Goal: Information Seeking & Learning: Learn about a topic

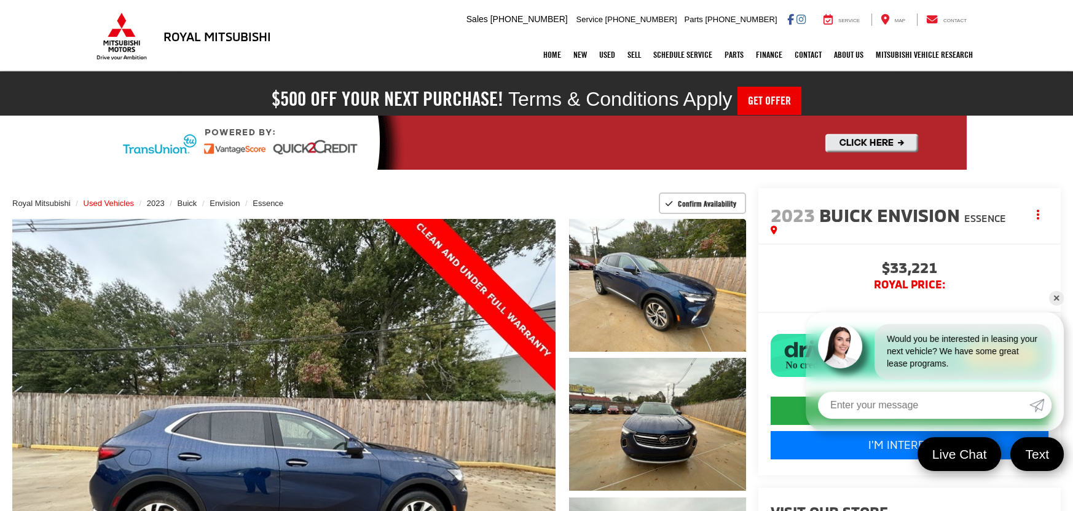
click at [109, 201] on span "Used Vehicles" at bounding box center [109, 203] width 50 height 9
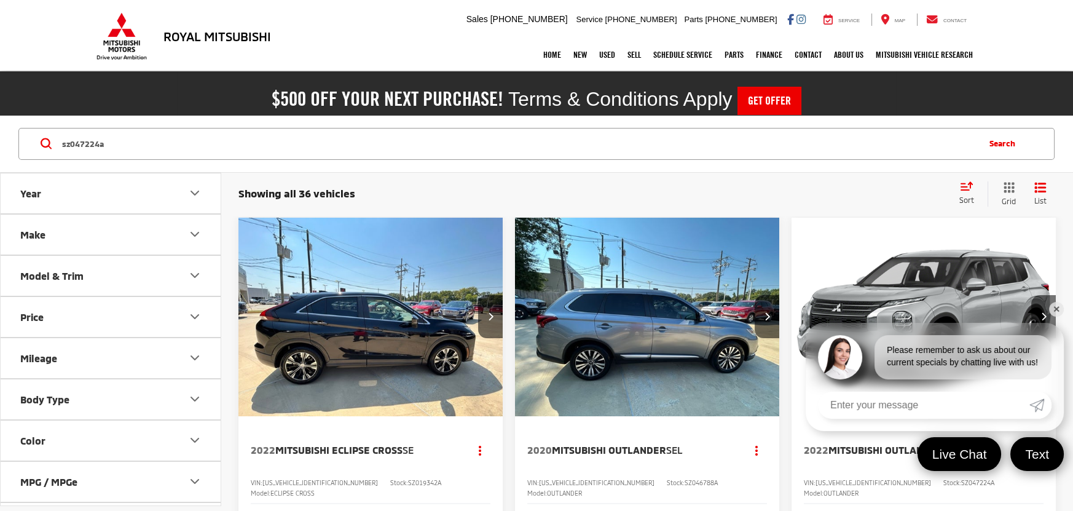
type input "sz047224a"
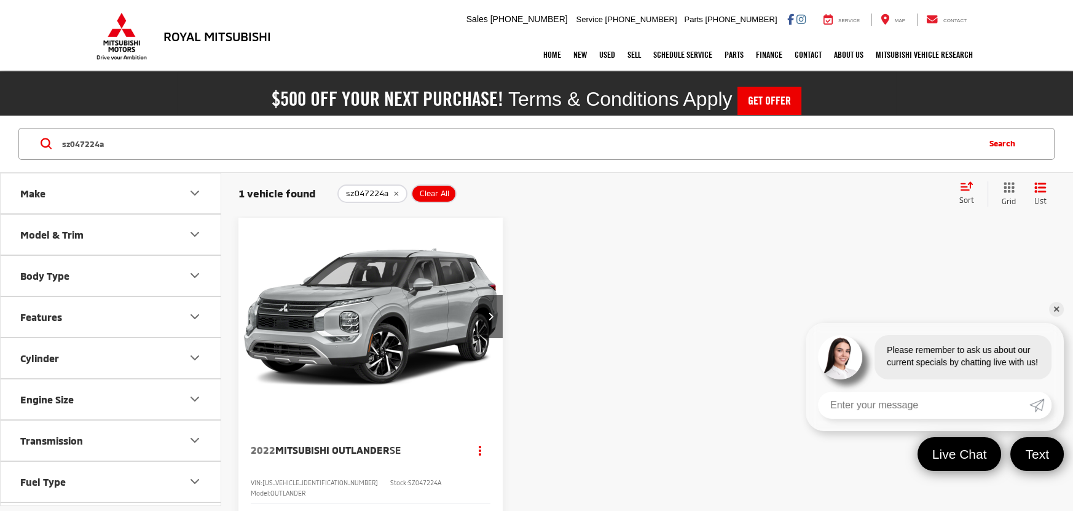
click at [358, 318] on img "2022 Mitsubishi Outlander SE 0" at bounding box center [371, 318] width 266 height 200
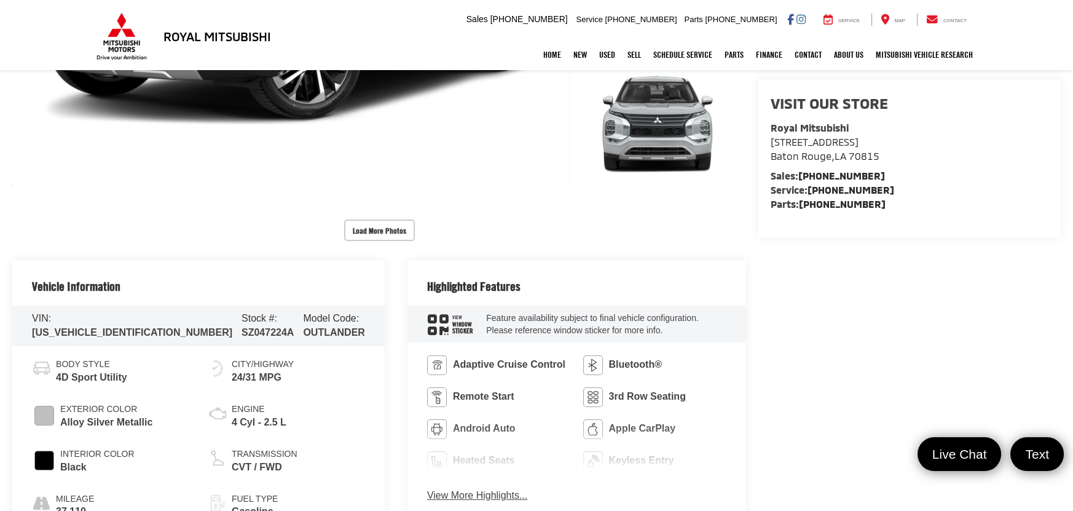
scroll to position [497, 0]
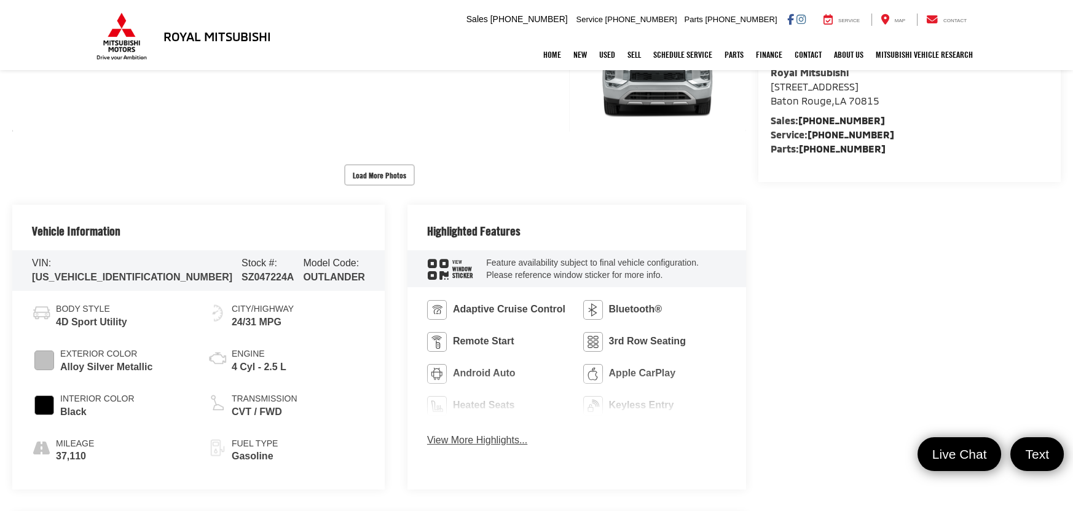
click at [460, 441] on button "View More Highlights..." at bounding box center [477, 440] width 100 height 14
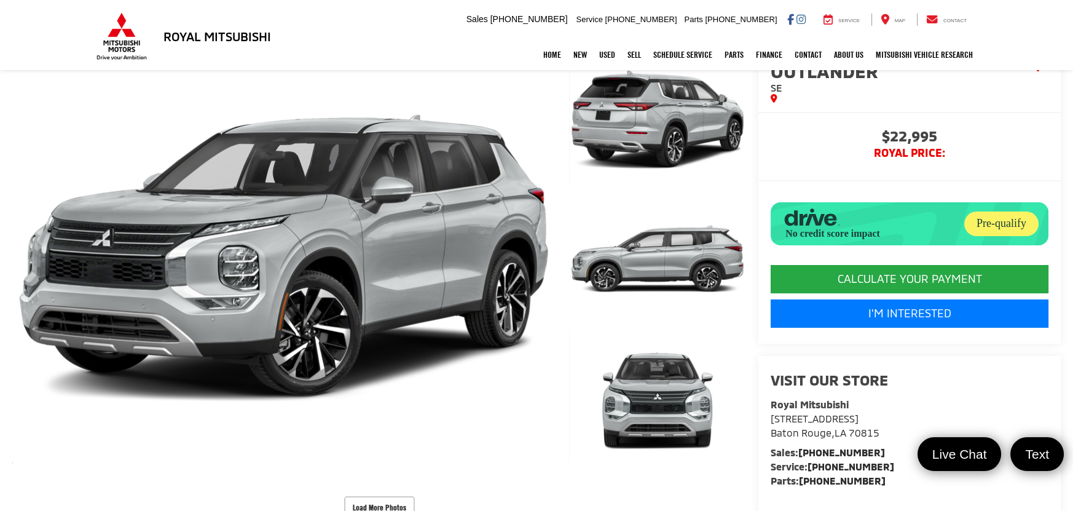
scroll to position [55, 0]
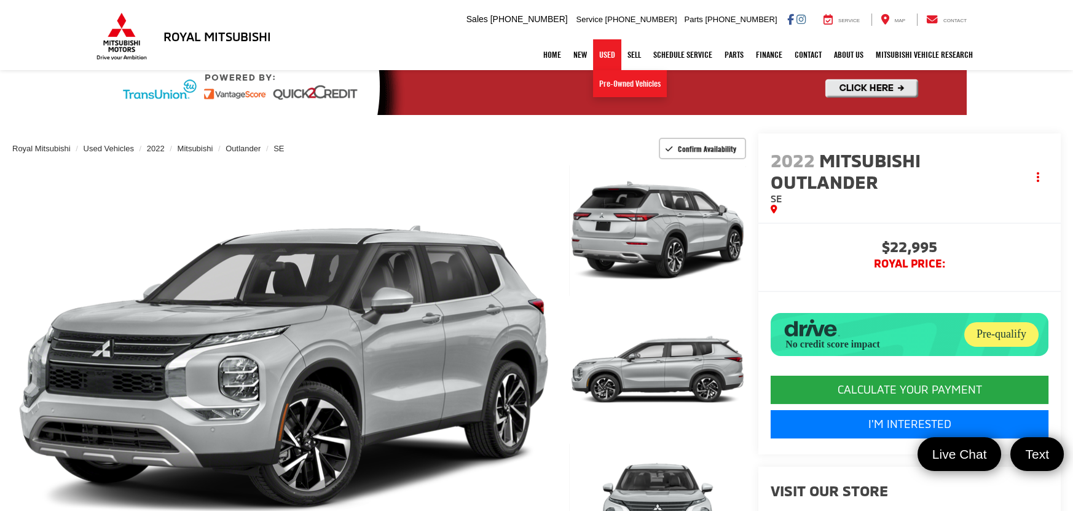
click at [598, 53] on link "Used" at bounding box center [607, 54] width 28 height 31
click at [604, 84] on link "Pre-Owned Vehicles" at bounding box center [630, 83] width 74 height 27
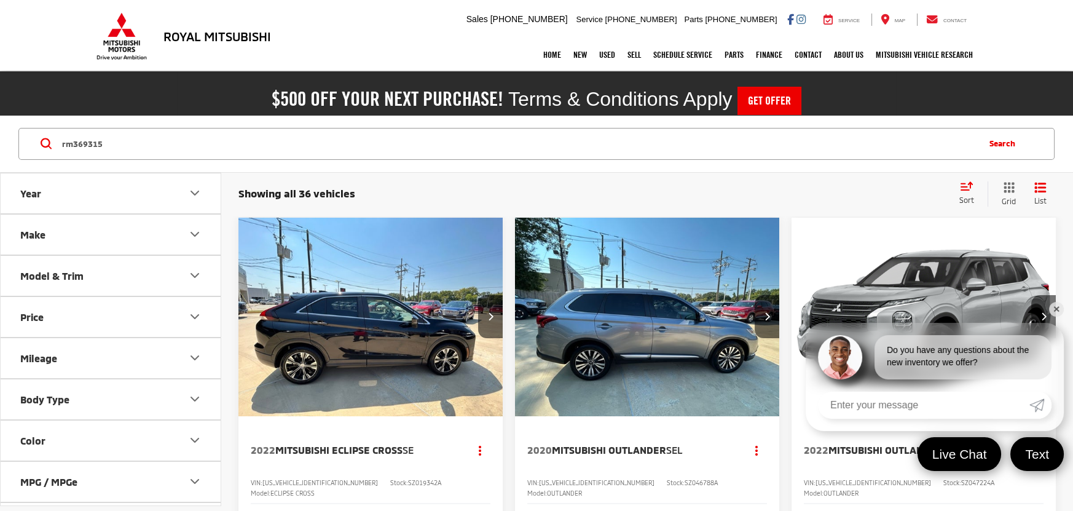
type input "rm369315"
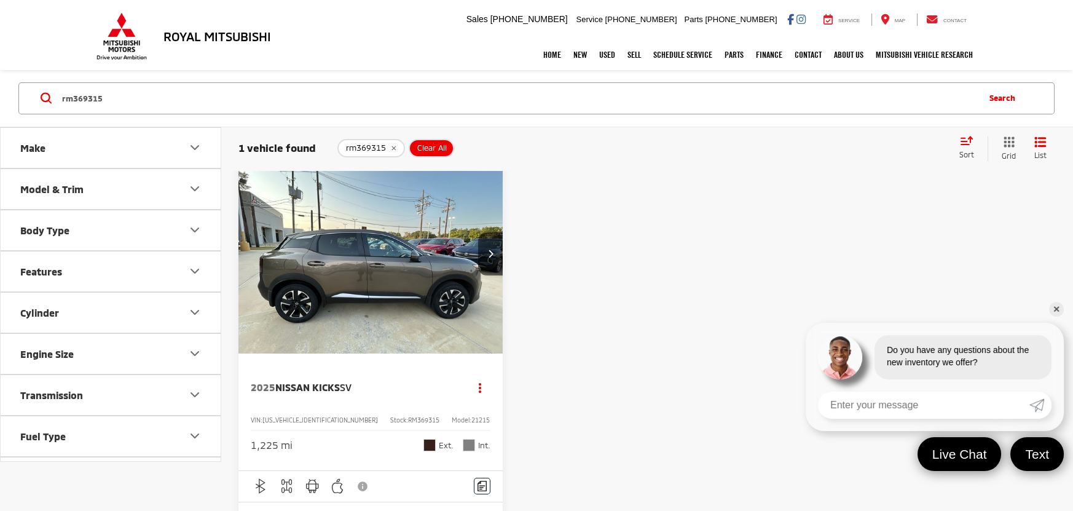
scroll to position [110, 0]
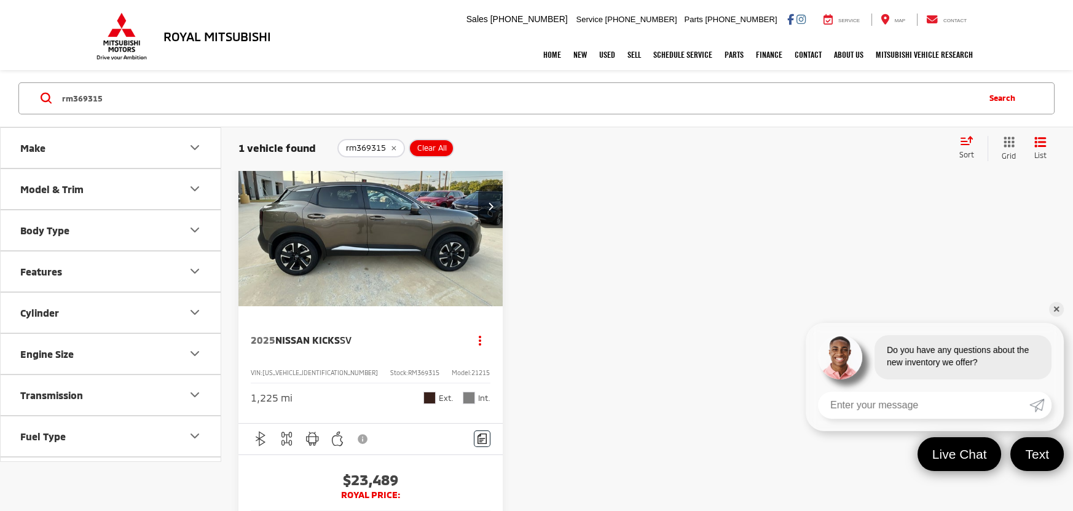
click at [371, 248] on img "2025 Nissan Kicks SV 0" at bounding box center [371, 208] width 266 height 200
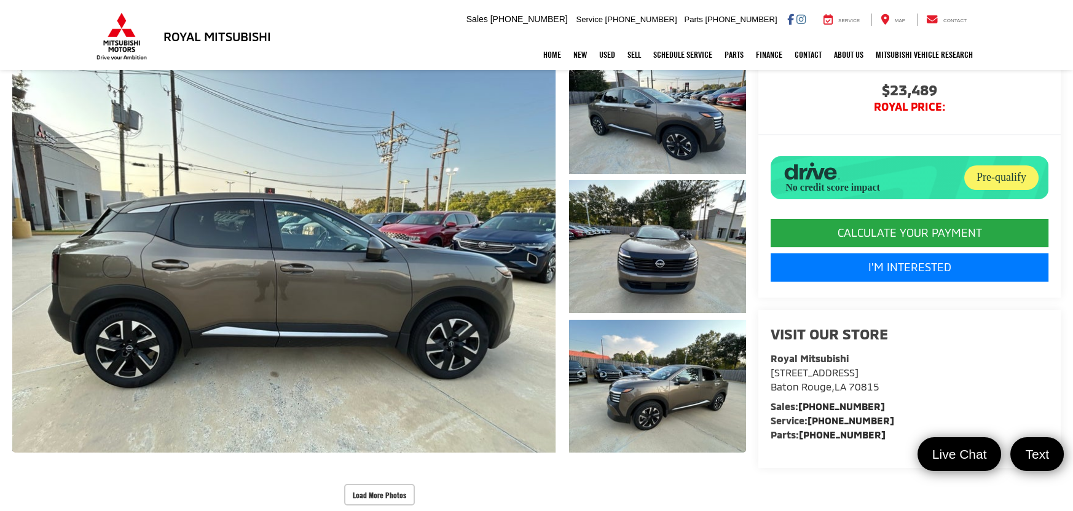
scroll to position [165, 0]
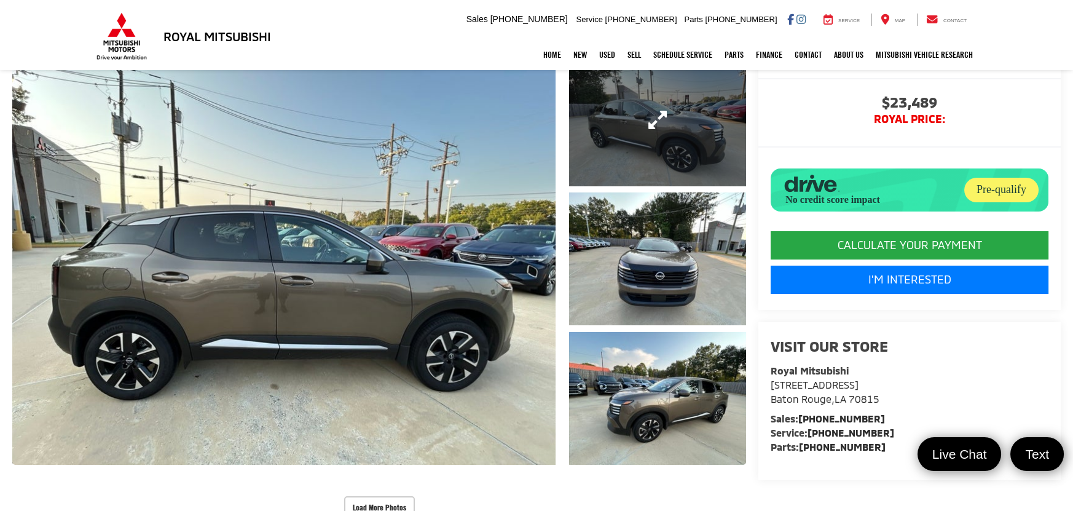
click at [638, 128] on link "Expand Photo 1" at bounding box center [657, 119] width 177 height 133
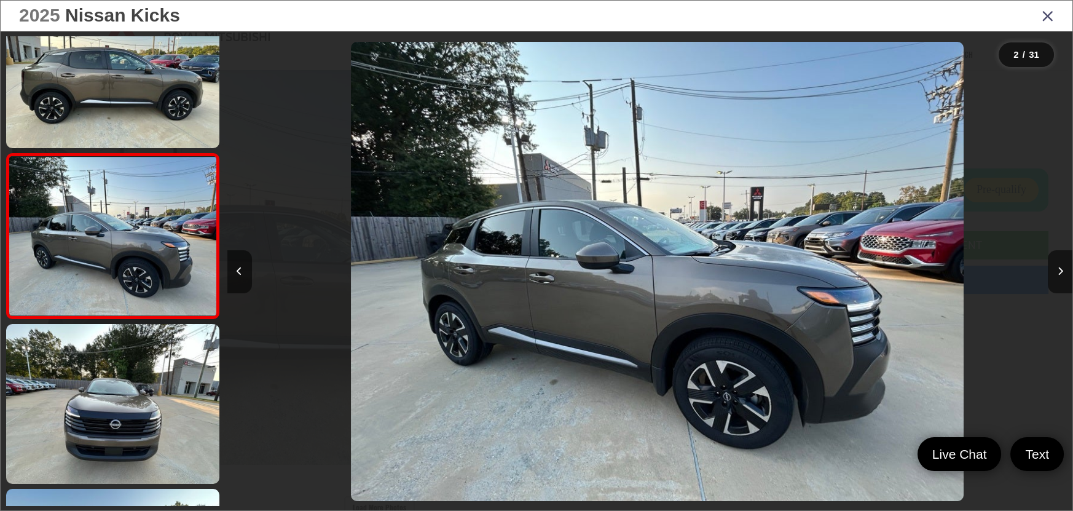
scroll to position [0, 845]
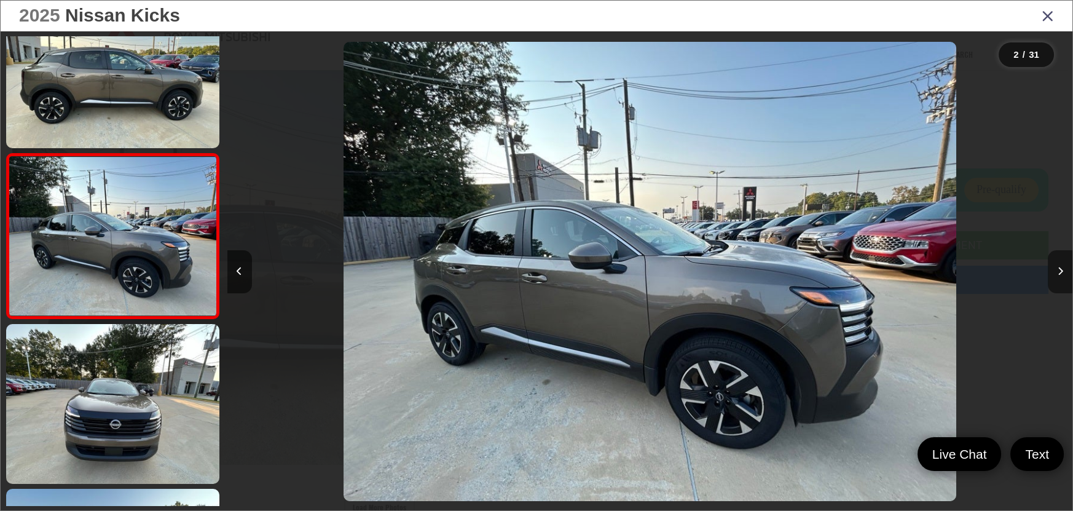
click at [1069, 269] on button "Next image" at bounding box center [1060, 271] width 25 height 43
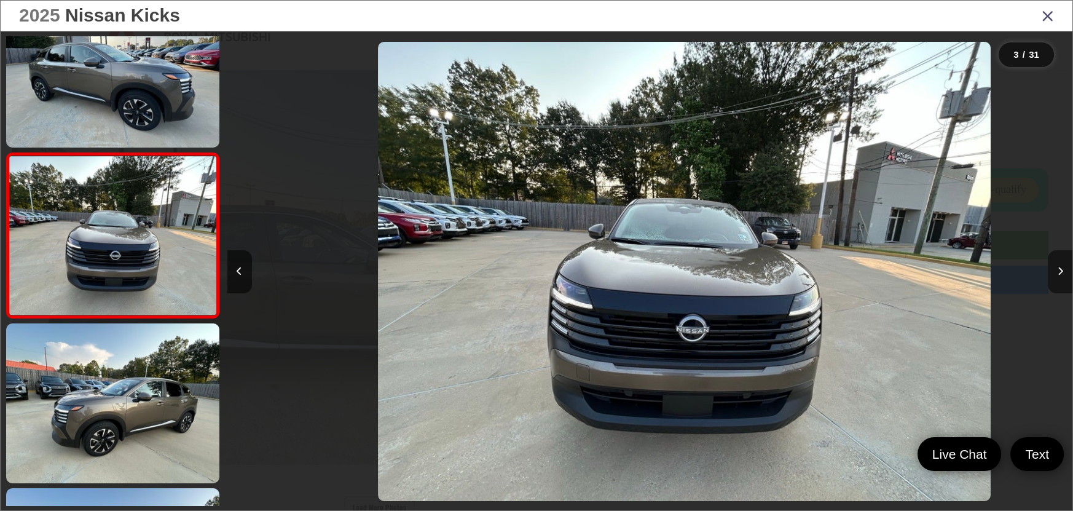
scroll to position [0, 1691]
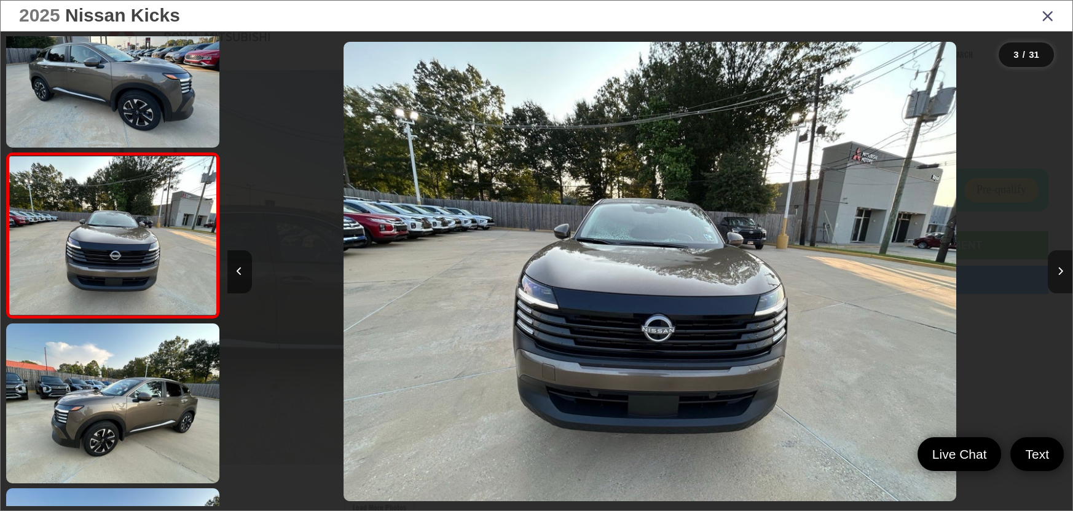
click at [1069, 269] on button "Next image" at bounding box center [1060, 271] width 25 height 43
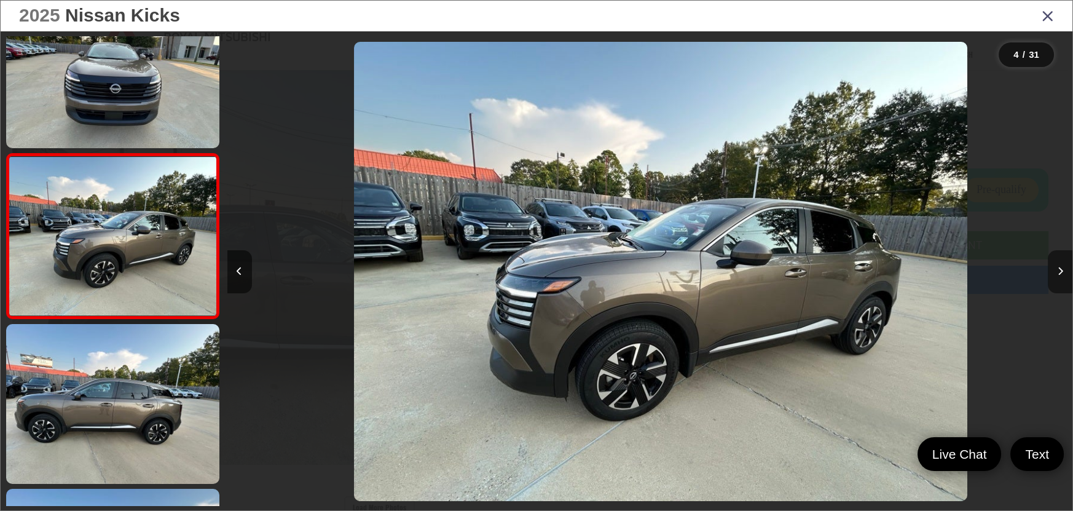
scroll to position [0, 2537]
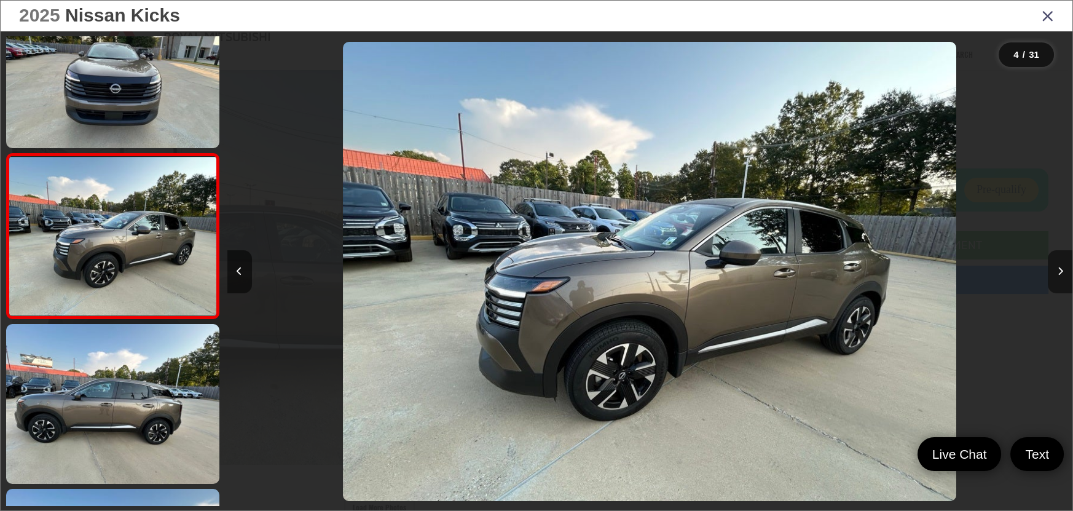
click at [1069, 269] on button "Next image" at bounding box center [1060, 271] width 25 height 43
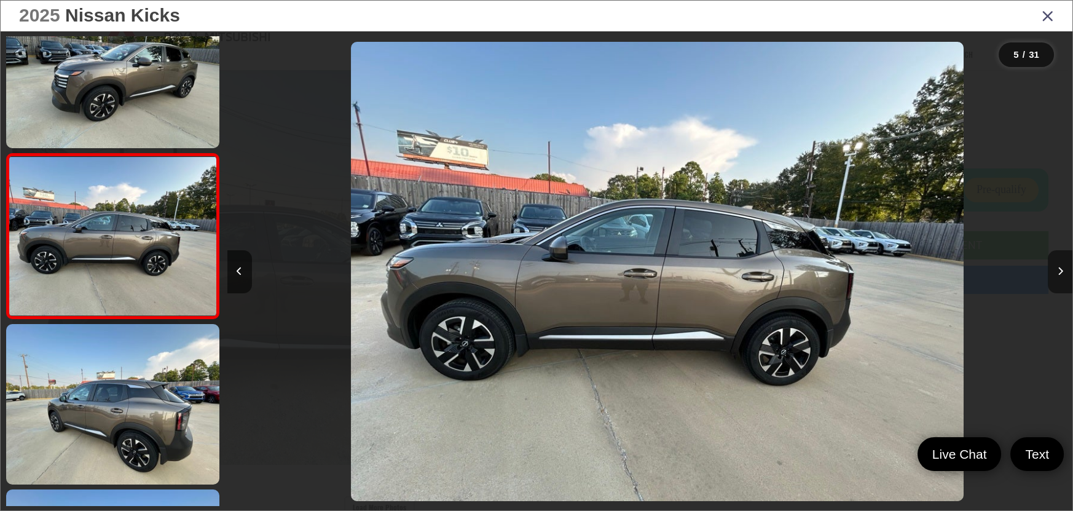
scroll to position [0, 3382]
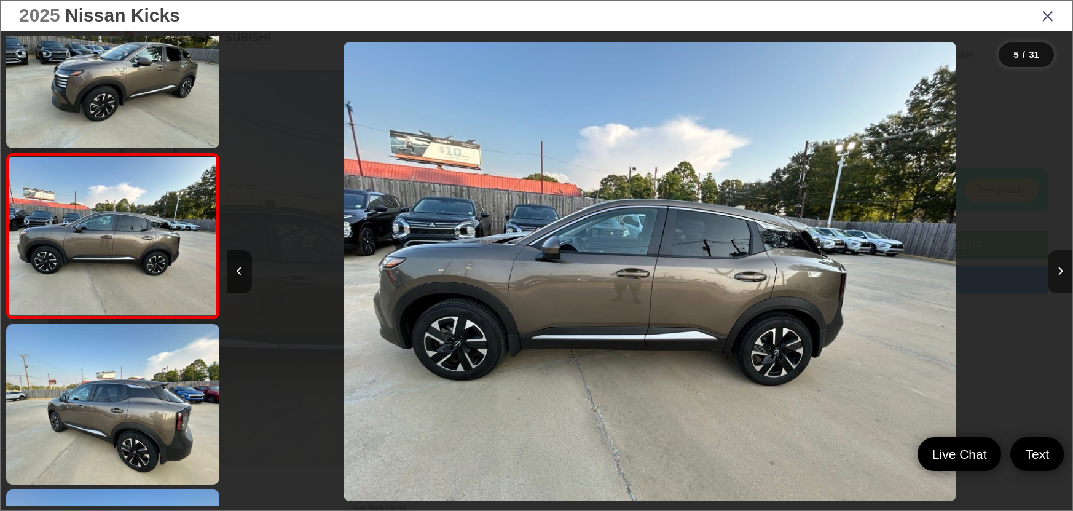
click at [1069, 269] on button "Next image" at bounding box center [1060, 271] width 25 height 43
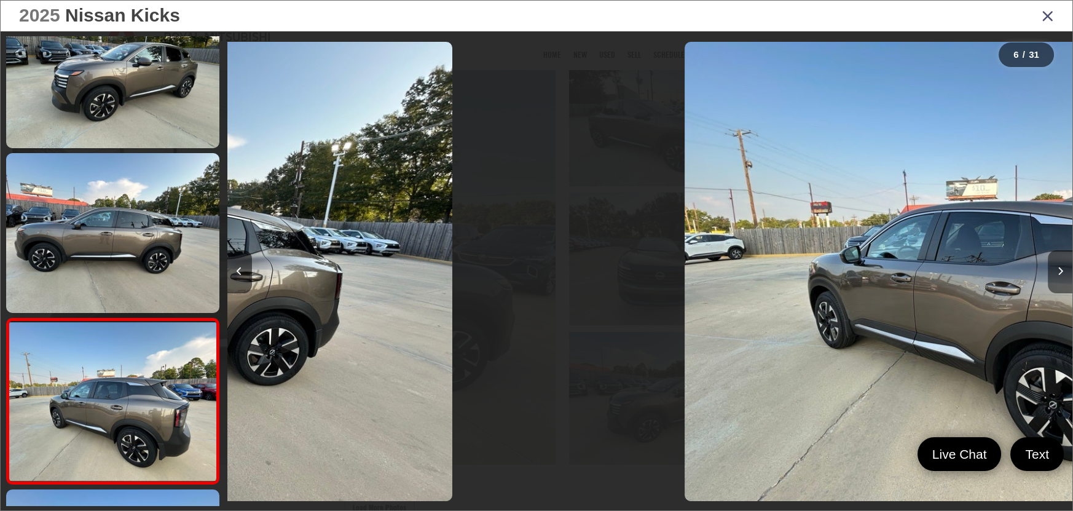
scroll to position [708, 0]
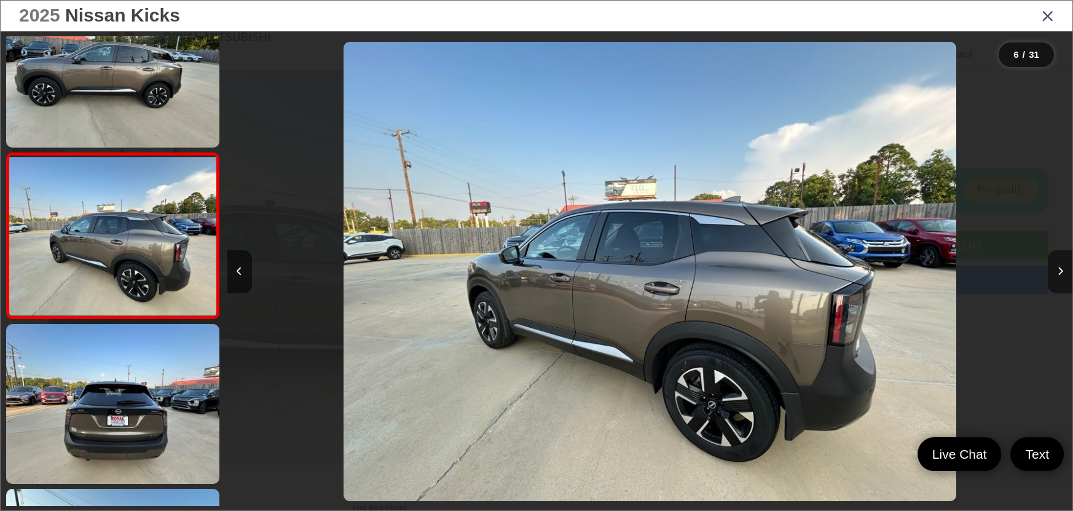
click at [1069, 269] on button "Next image" at bounding box center [1060, 271] width 25 height 43
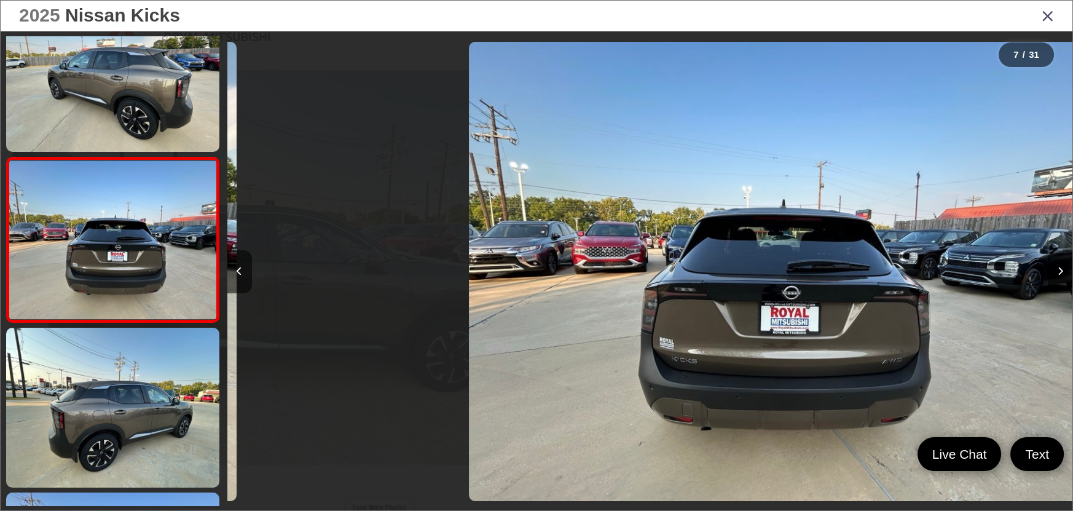
scroll to position [873, 0]
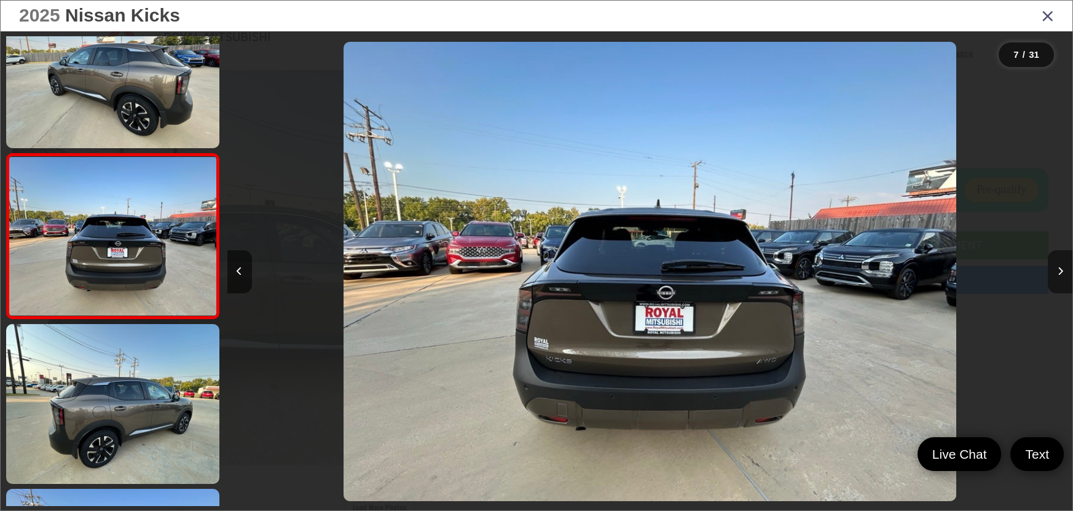
click at [1069, 269] on button "Next image" at bounding box center [1060, 271] width 25 height 43
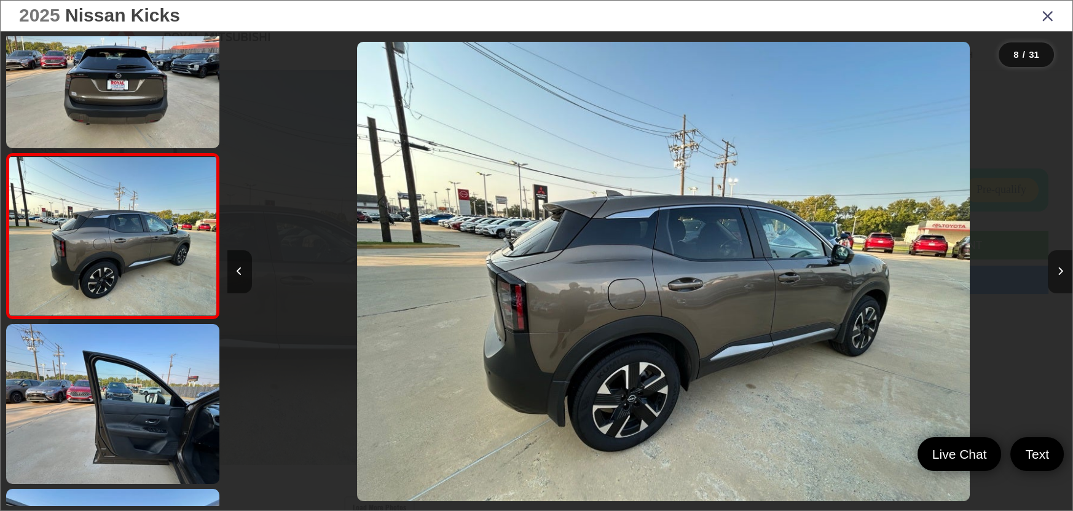
scroll to position [0, 5918]
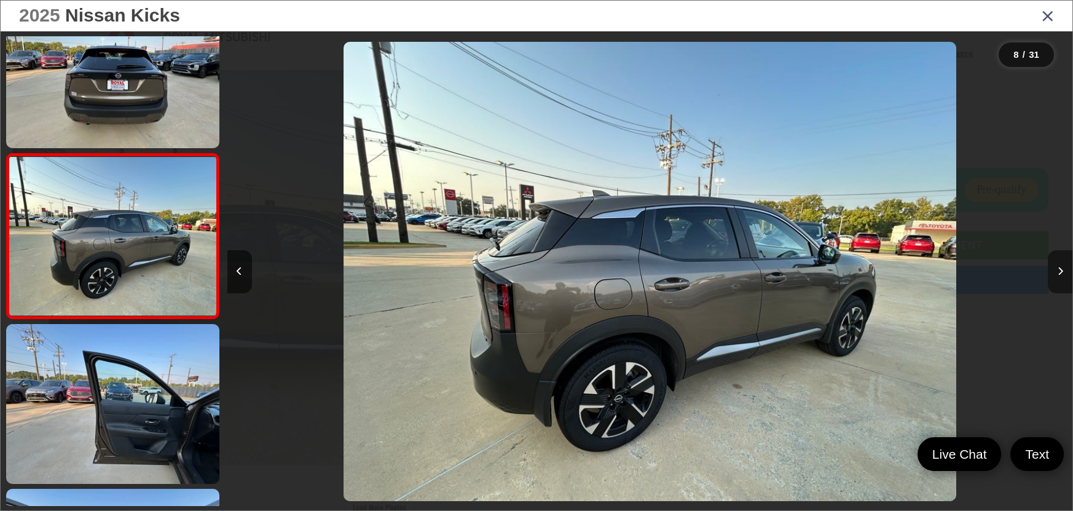
click at [1069, 269] on button "Next image" at bounding box center [1060, 271] width 25 height 43
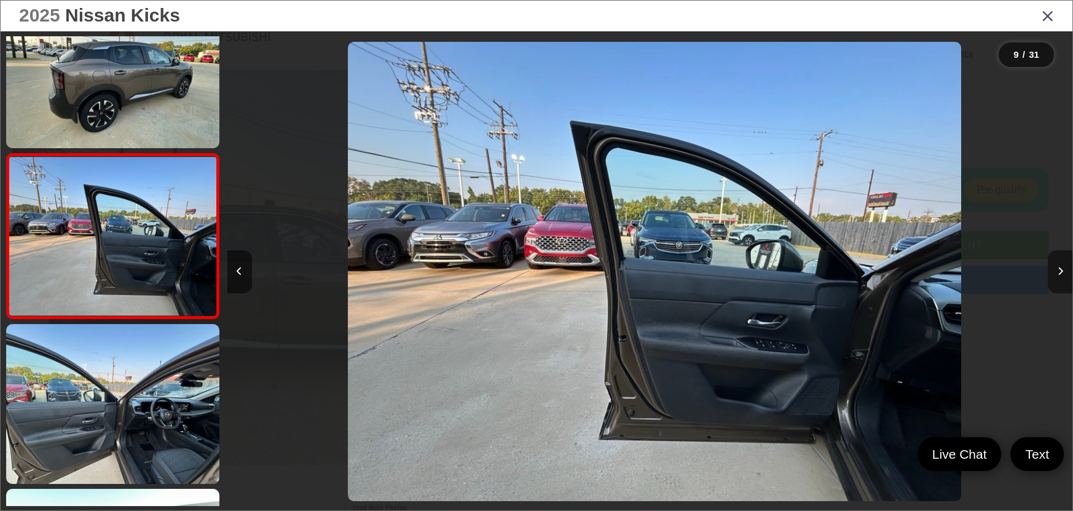
scroll to position [0, 0]
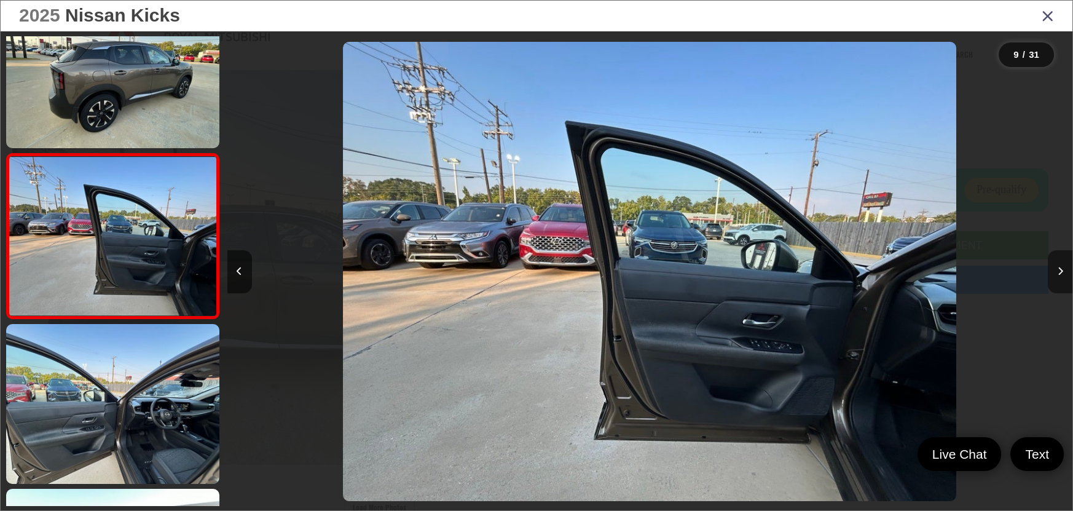
click at [1069, 269] on button "Next image" at bounding box center [1060, 271] width 25 height 43
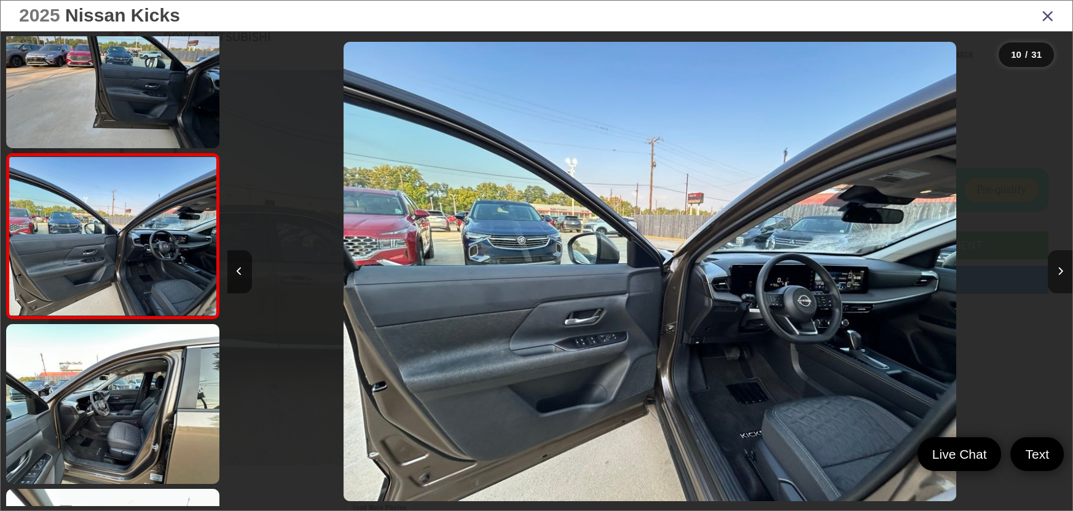
click at [1069, 269] on button "Next image" at bounding box center [1060, 271] width 25 height 43
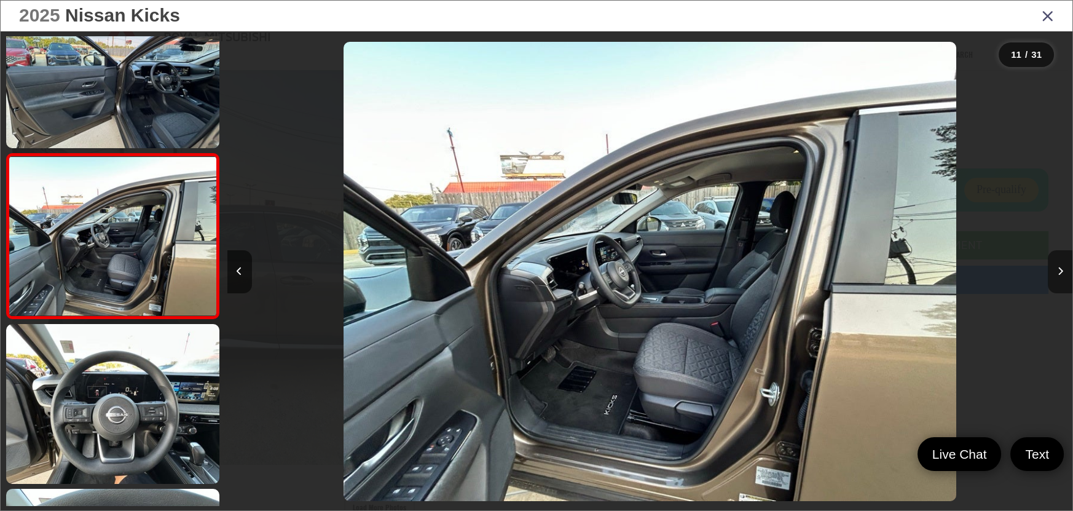
click at [1069, 269] on button "Next image" at bounding box center [1060, 271] width 25 height 43
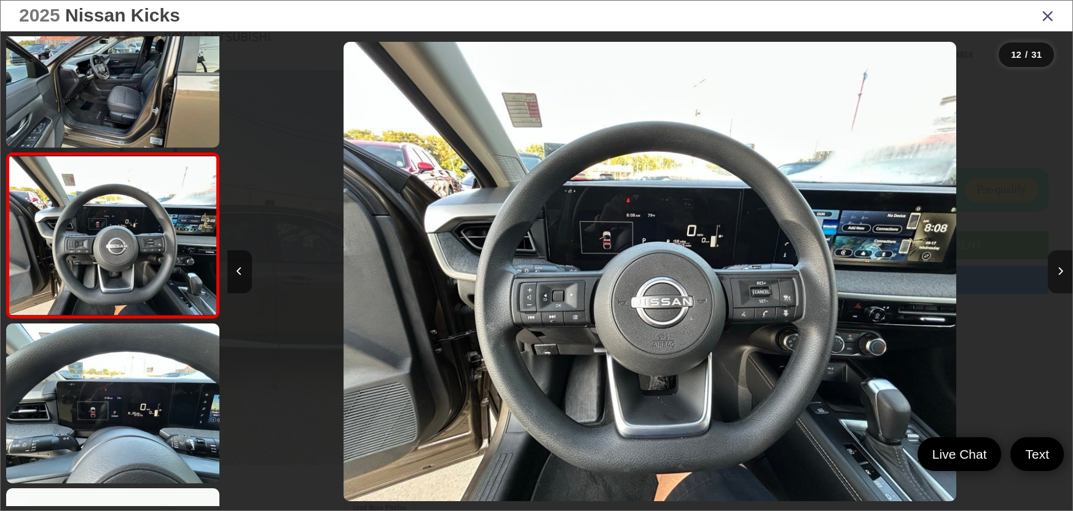
click at [1069, 269] on button "Next image" at bounding box center [1060, 271] width 25 height 43
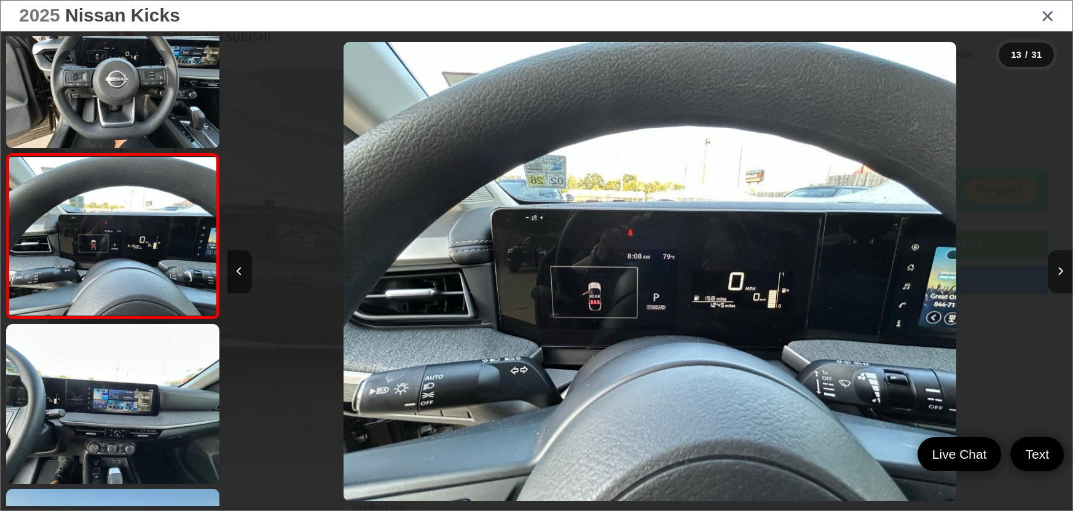
click at [1057, 263] on button "Next image" at bounding box center [1060, 271] width 25 height 43
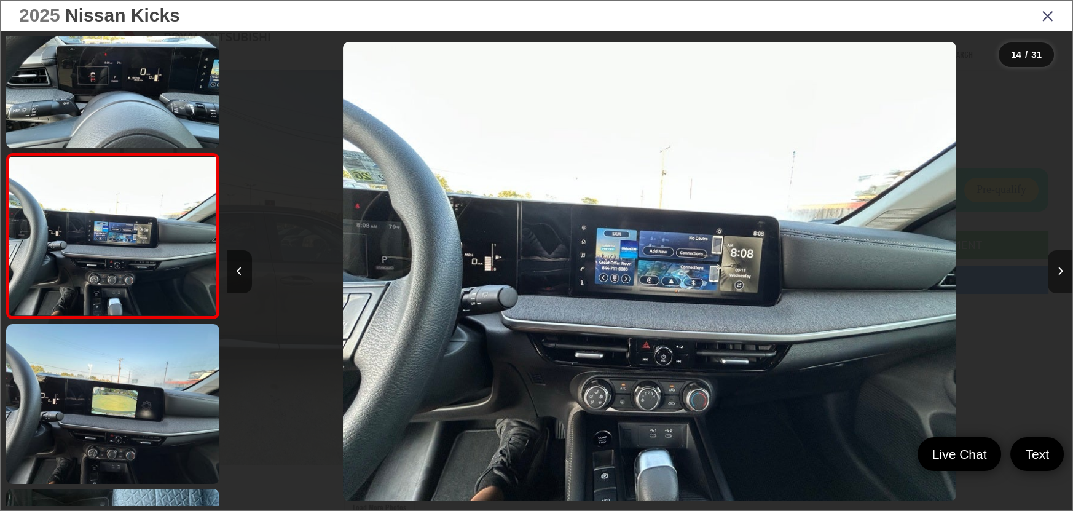
click at [1057, 263] on button "Next image" at bounding box center [1060, 271] width 25 height 43
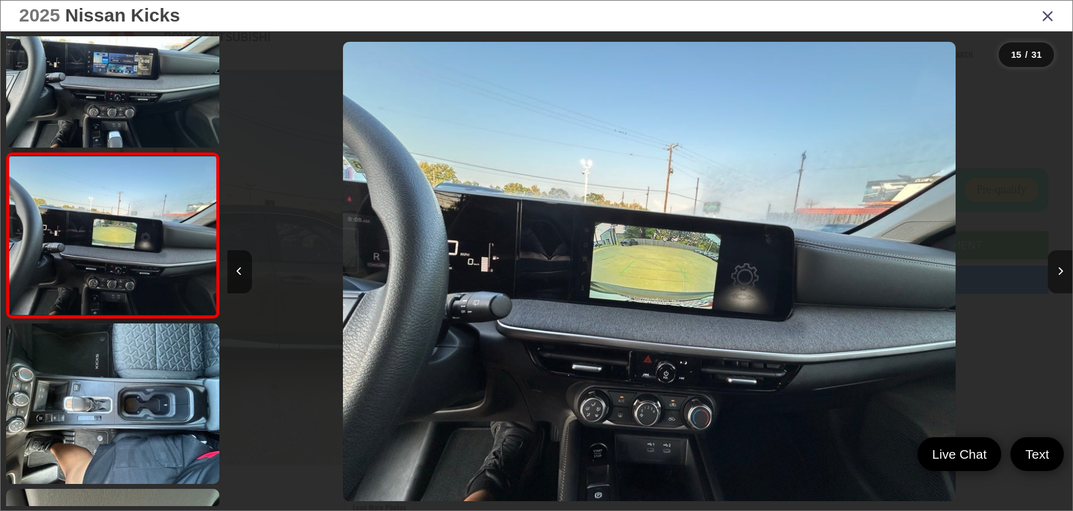
click at [1059, 269] on icon "Next image" at bounding box center [1061, 271] width 6 height 9
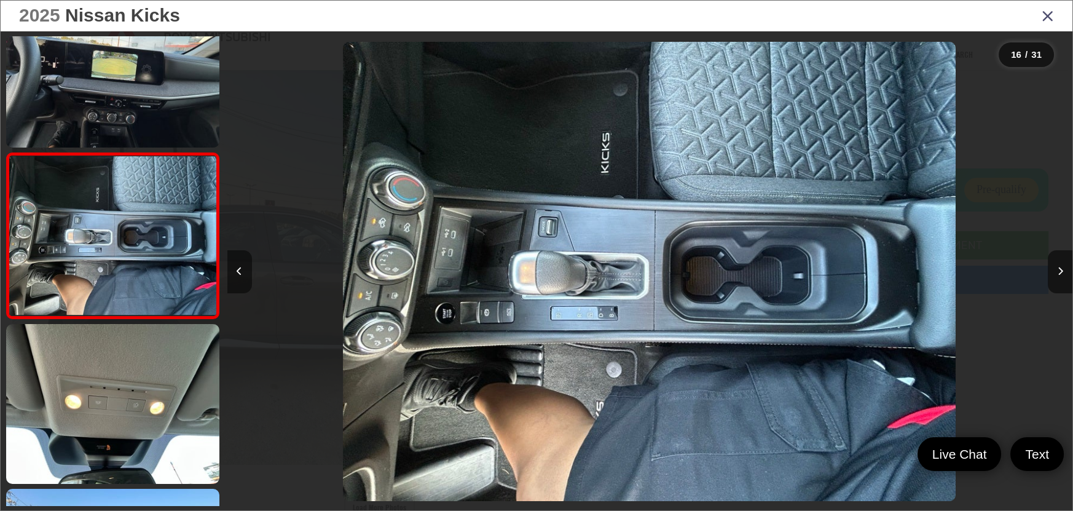
click at [250, 275] on button "Previous image" at bounding box center [239, 271] width 25 height 43
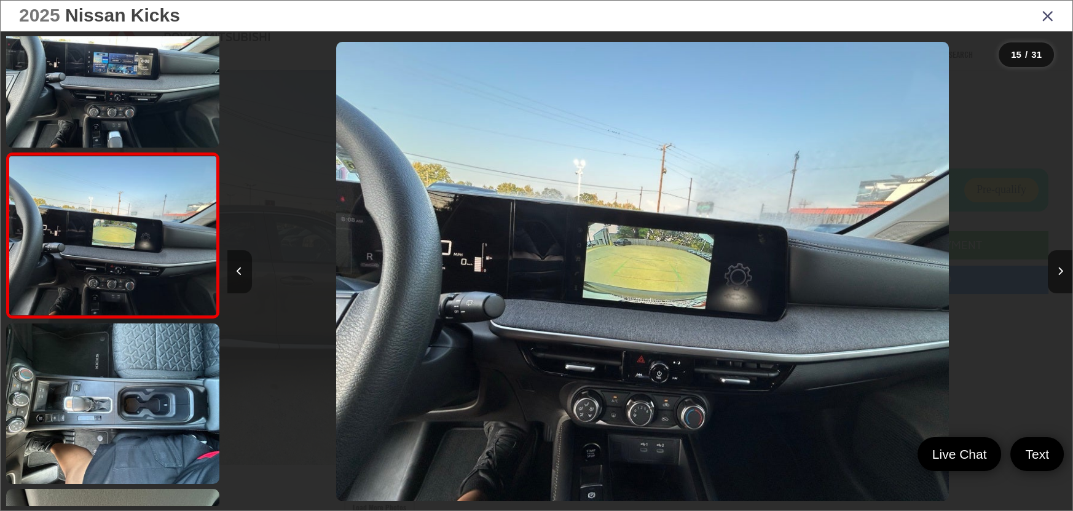
click at [250, 275] on button "Previous image" at bounding box center [239, 271] width 25 height 43
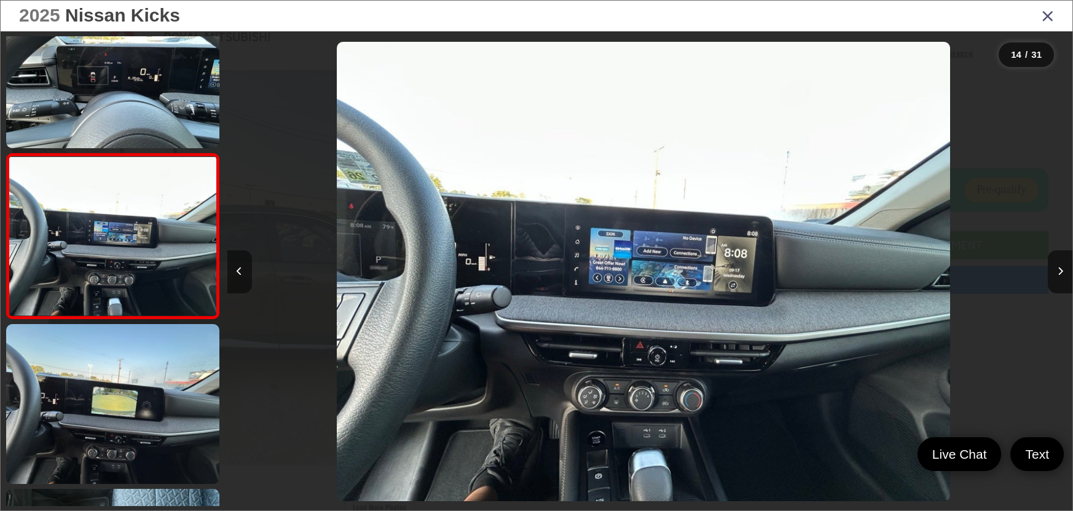
click at [250, 275] on button "Previous image" at bounding box center [239, 271] width 25 height 43
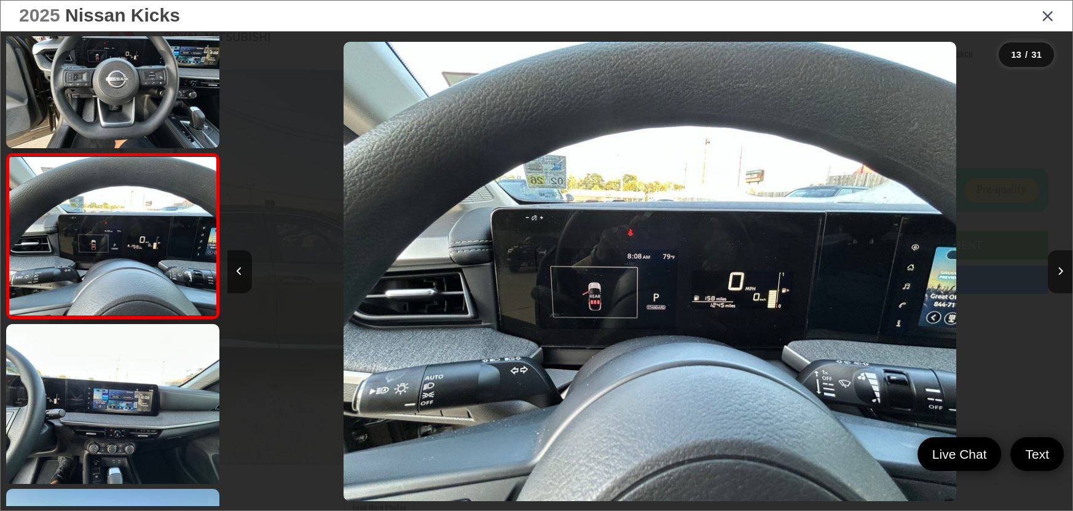
click at [1043, 14] on icon "Close gallery" at bounding box center [1048, 15] width 12 height 16
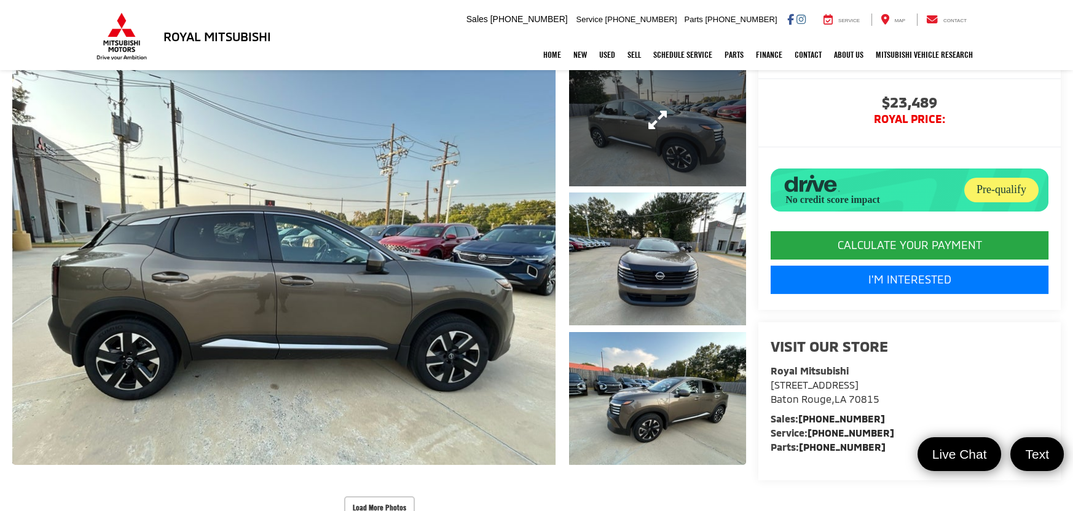
click at [658, 123] on link "Expand Photo 1" at bounding box center [657, 119] width 177 height 133
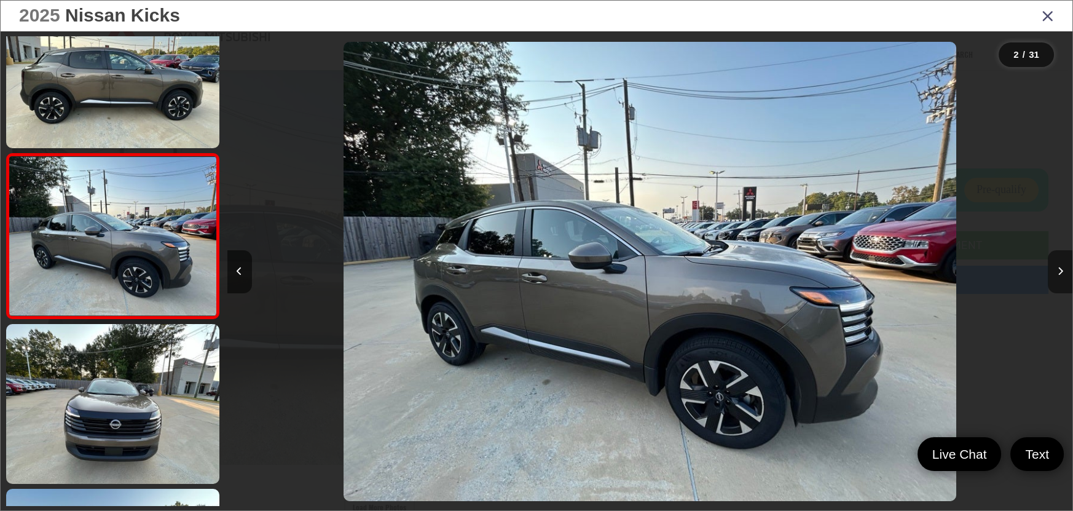
click at [1065, 264] on button "Next image" at bounding box center [1060, 271] width 25 height 43
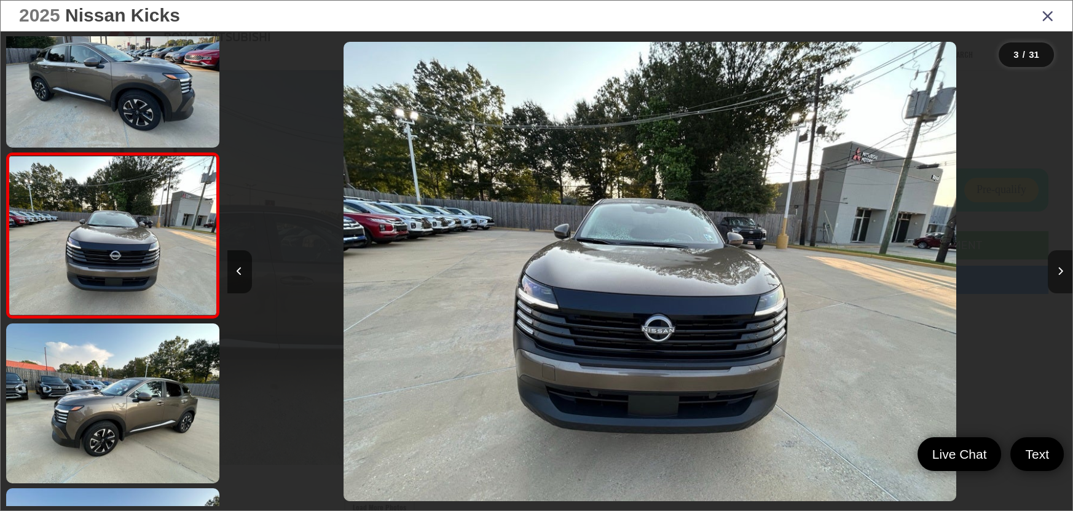
click at [1062, 274] on icon "Next image" at bounding box center [1061, 271] width 6 height 9
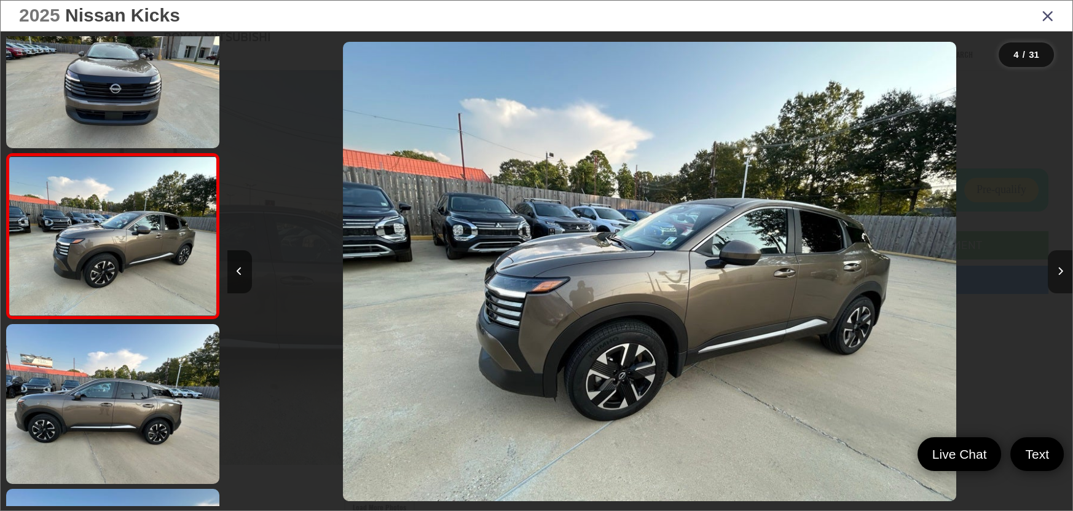
click at [1062, 274] on icon "Next image" at bounding box center [1061, 271] width 6 height 9
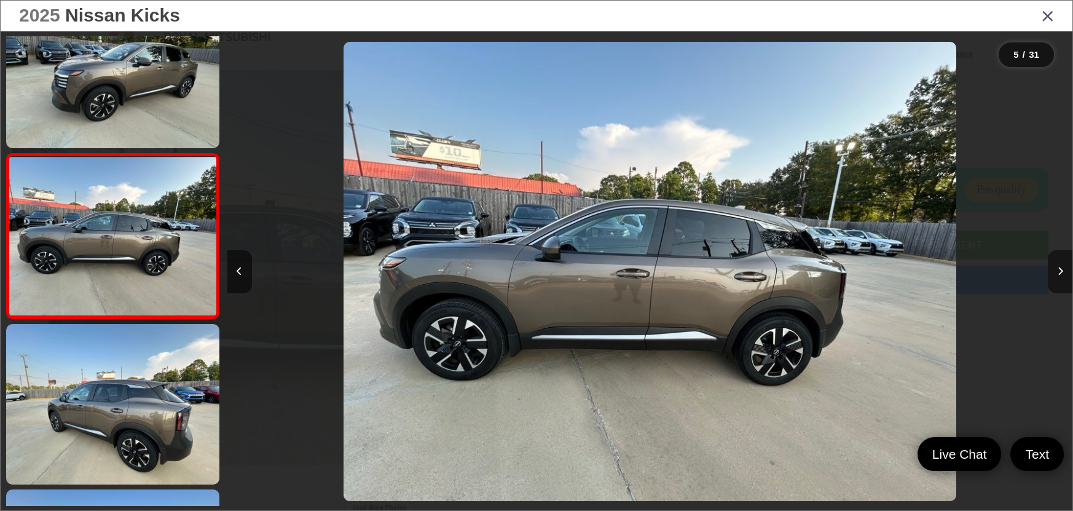
click at [1062, 274] on icon "Next image" at bounding box center [1061, 271] width 6 height 9
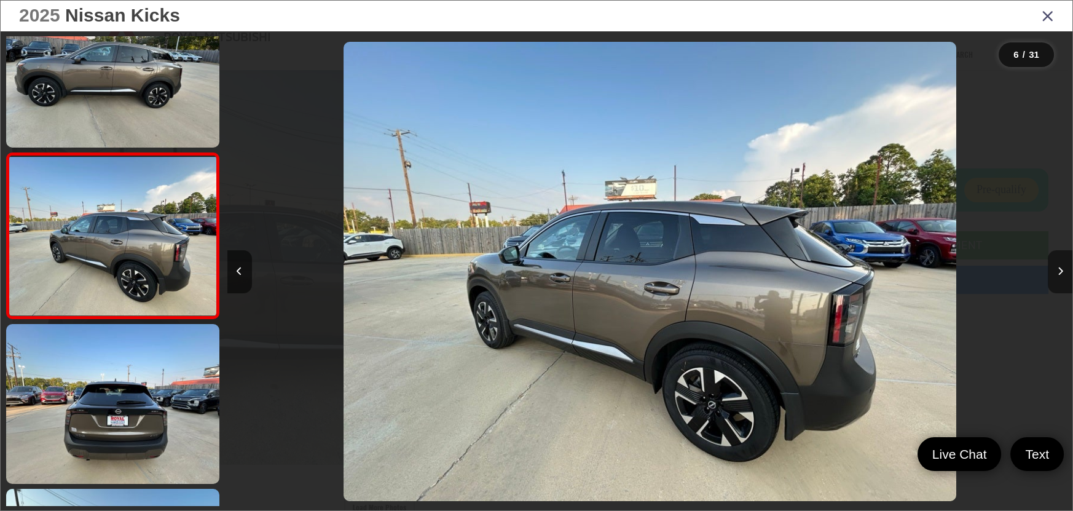
click at [1062, 274] on icon "Next image" at bounding box center [1061, 271] width 6 height 9
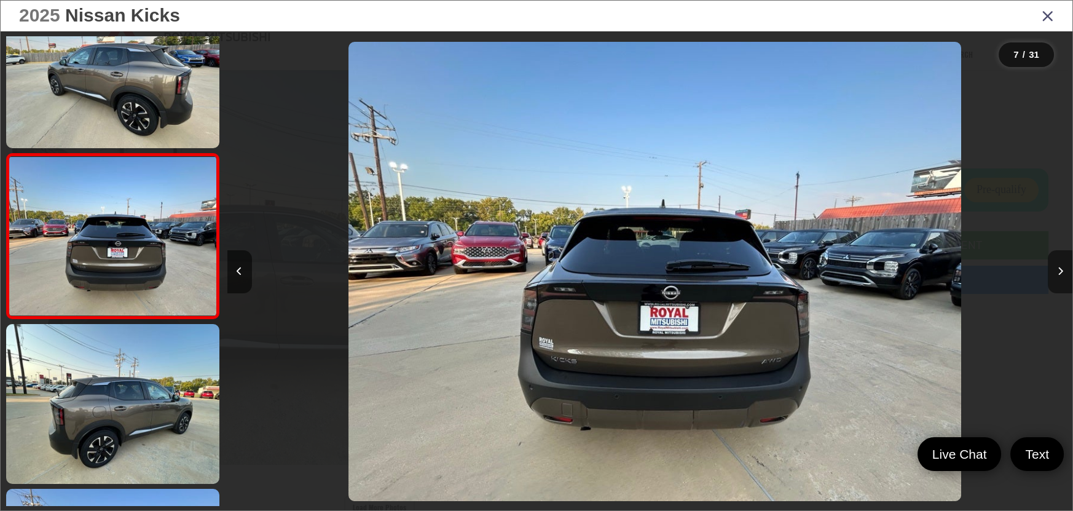
click at [1062, 274] on icon "Next image" at bounding box center [1061, 271] width 6 height 9
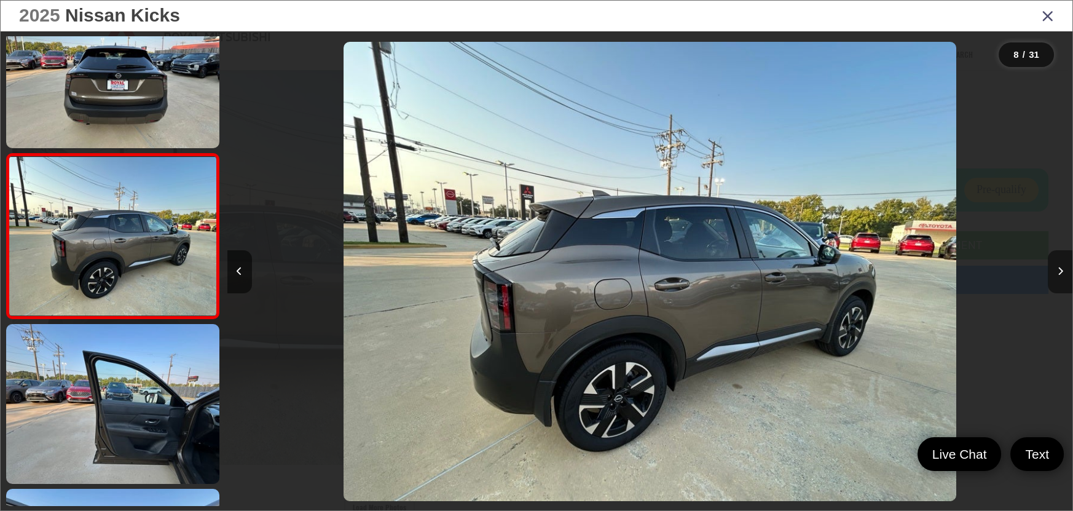
click at [1062, 274] on icon "Next image" at bounding box center [1061, 271] width 6 height 9
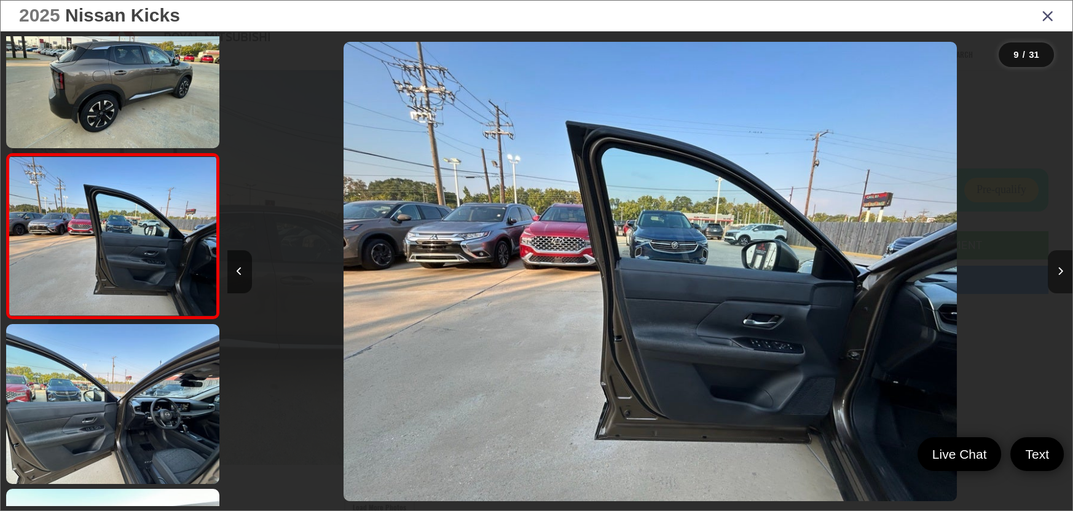
click at [1062, 274] on icon "Next image" at bounding box center [1061, 271] width 6 height 9
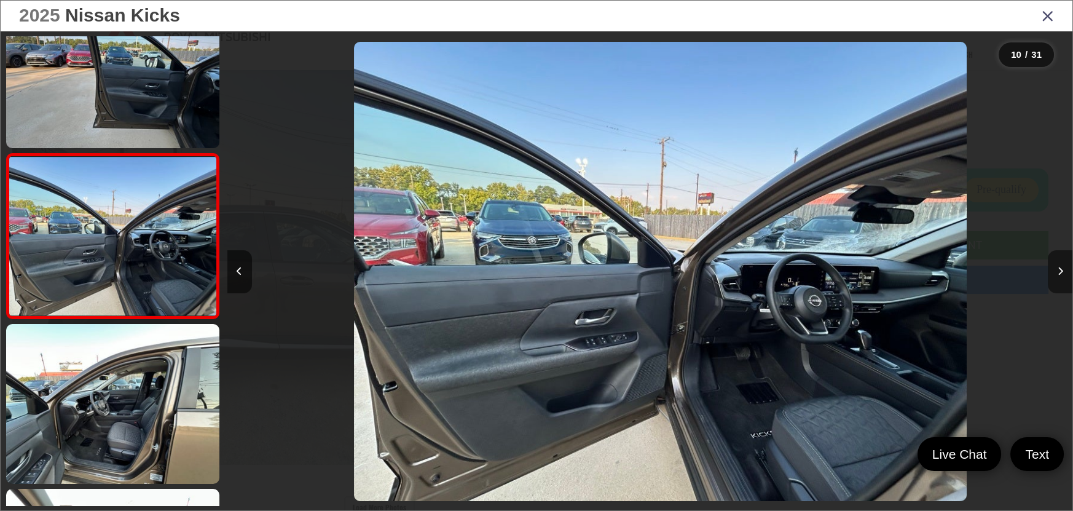
click at [1062, 274] on icon "Next image" at bounding box center [1061, 271] width 6 height 9
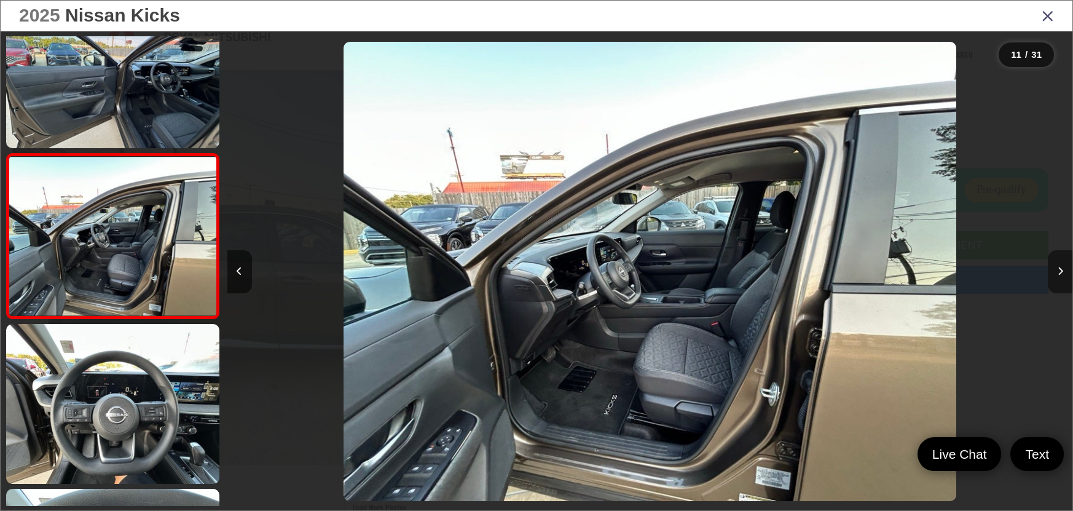
click at [1062, 274] on icon "Next image" at bounding box center [1061, 271] width 6 height 9
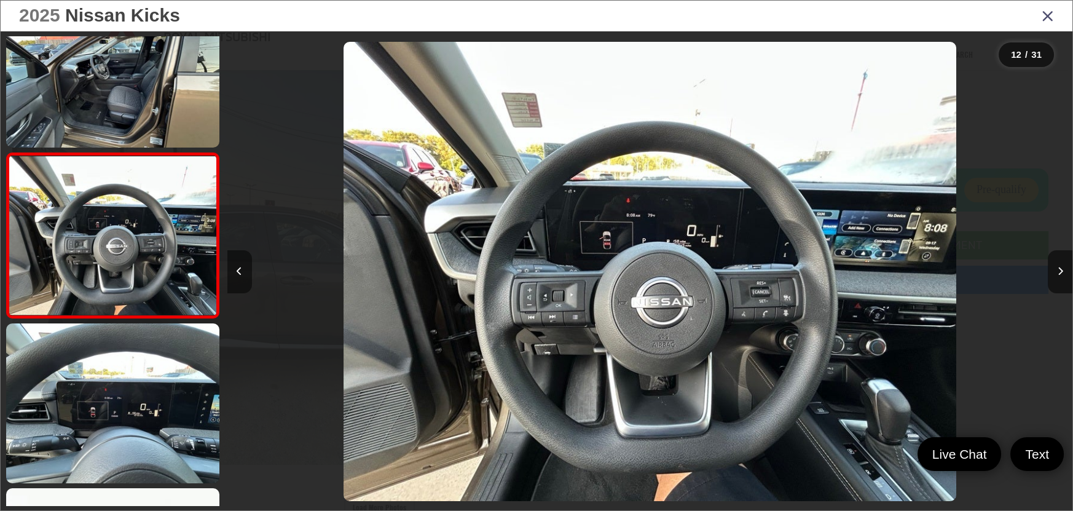
click at [229, 269] on button "Previous image" at bounding box center [239, 271] width 25 height 43
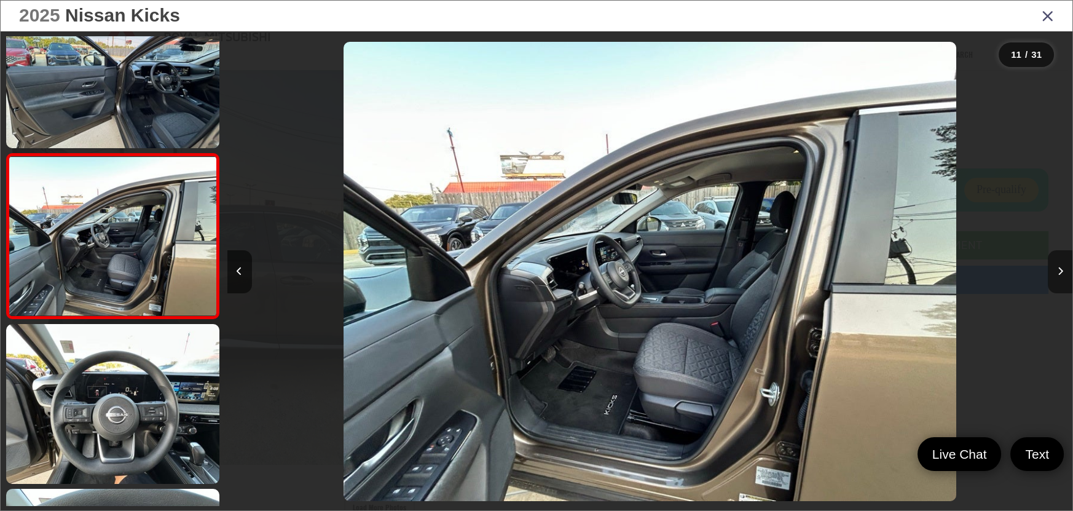
click at [1069, 269] on button "Next image" at bounding box center [1060, 271] width 25 height 43
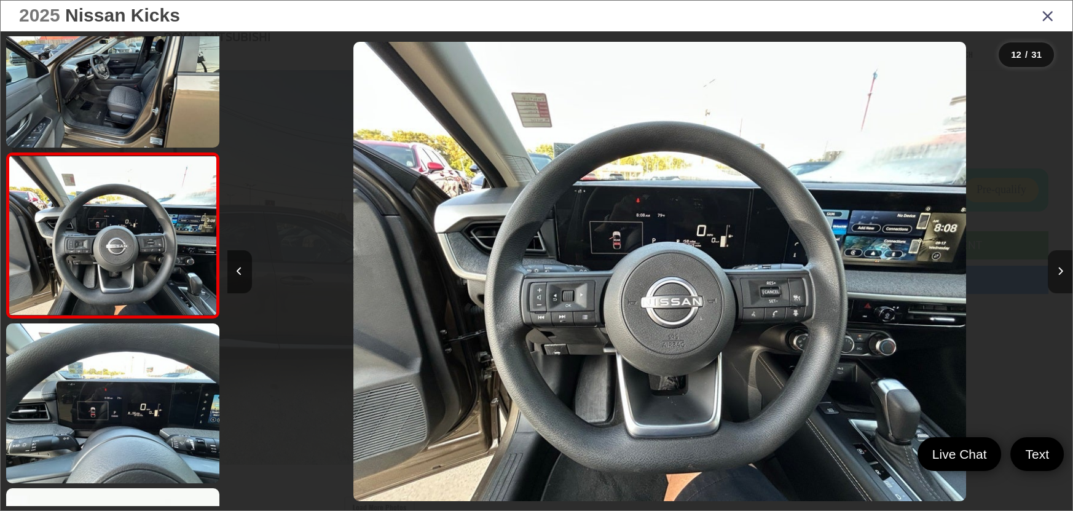
click at [1069, 269] on button "Next image" at bounding box center [1060, 271] width 25 height 43
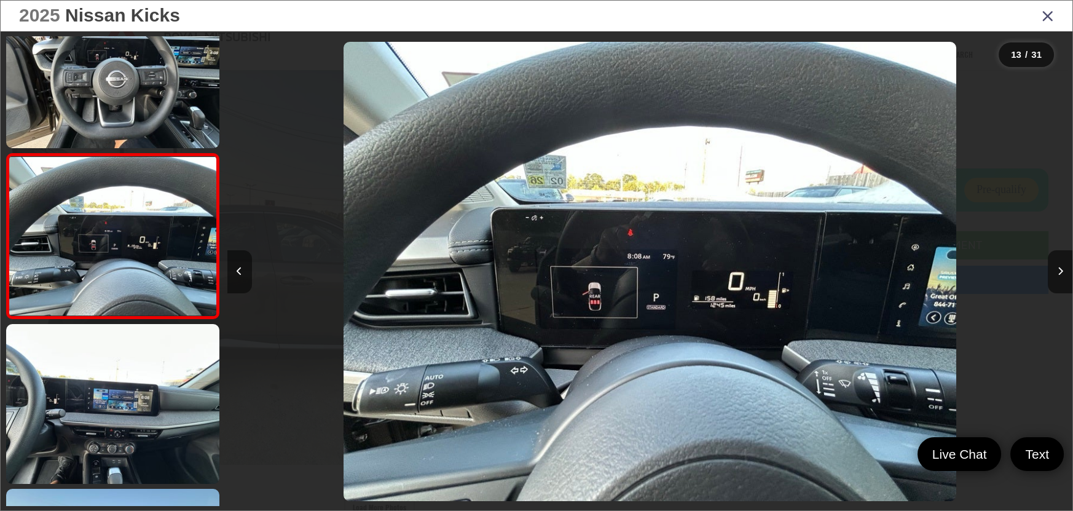
click at [239, 277] on button "Previous image" at bounding box center [239, 271] width 25 height 43
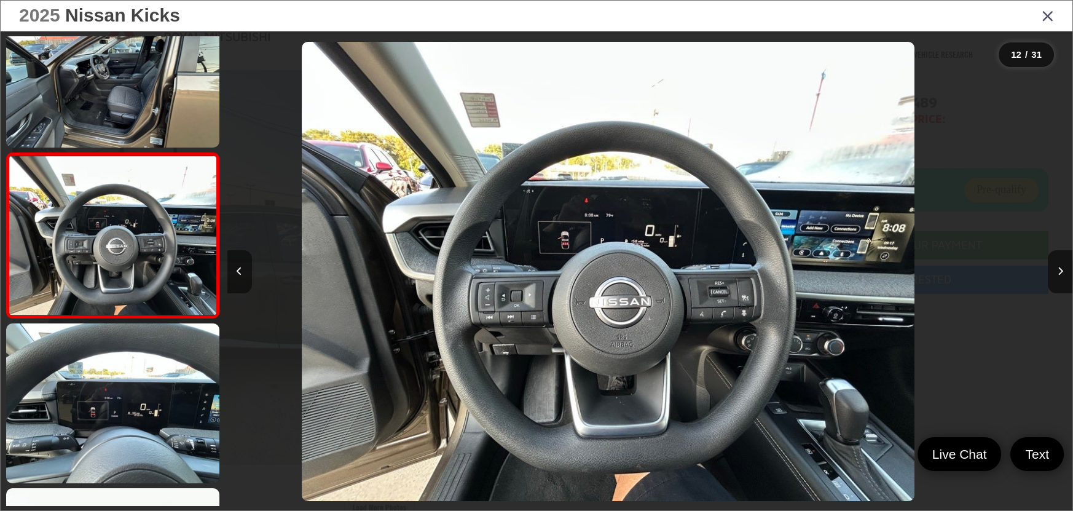
click at [239, 276] on button "Previous image" at bounding box center [239, 271] width 25 height 43
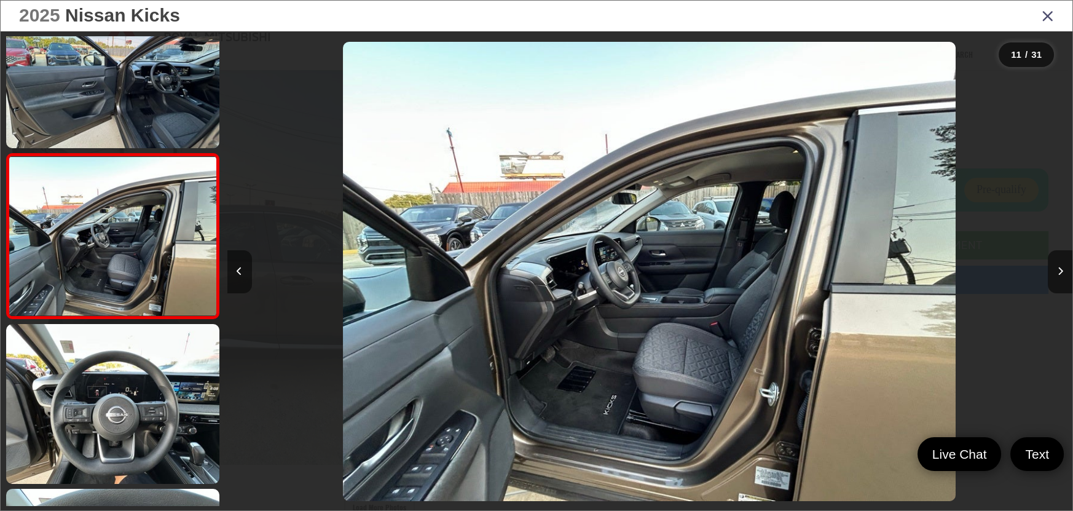
click at [239, 276] on button "Previous image" at bounding box center [239, 271] width 25 height 43
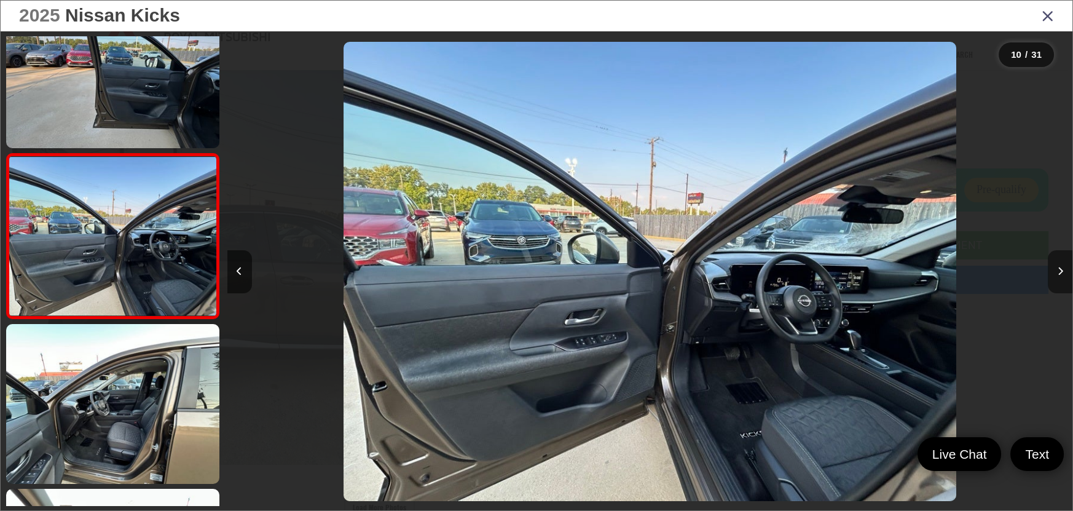
click at [1071, 275] on button "Next image" at bounding box center [1060, 271] width 25 height 43
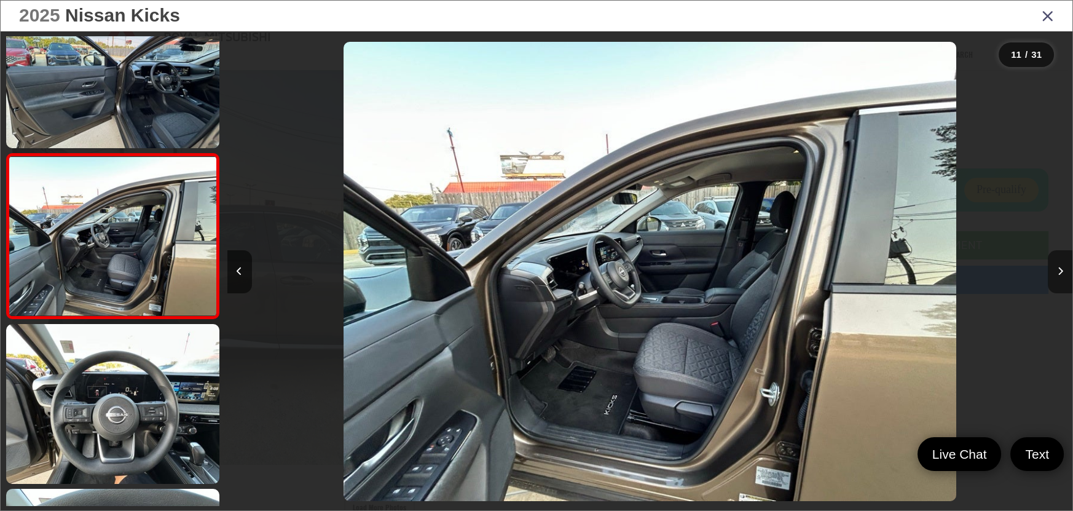
click at [1059, 267] on icon "Next image" at bounding box center [1061, 271] width 6 height 9
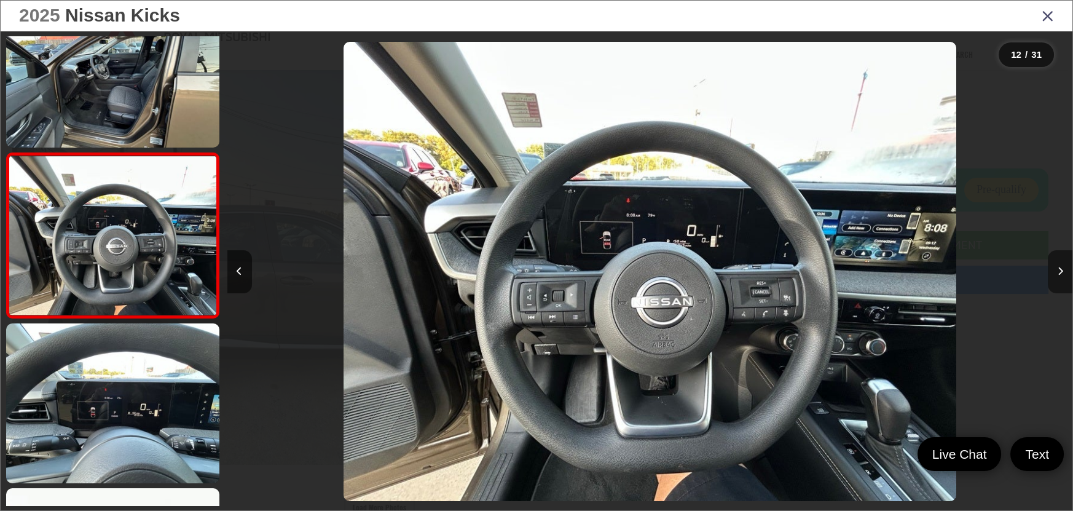
click at [1059, 267] on icon "Next image" at bounding box center [1061, 271] width 6 height 9
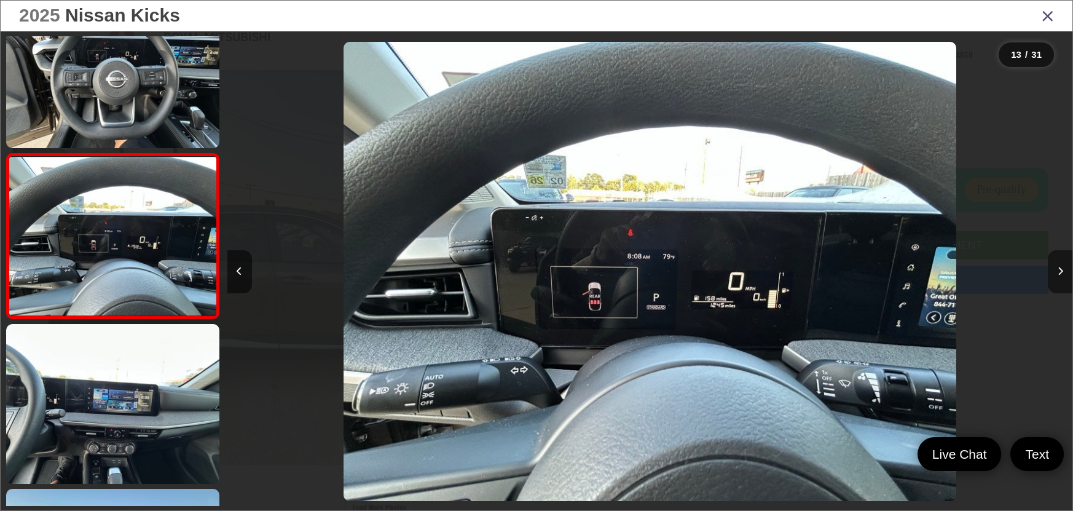
click at [1059, 267] on icon "Next image" at bounding box center [1061, 271] width 6 height 9
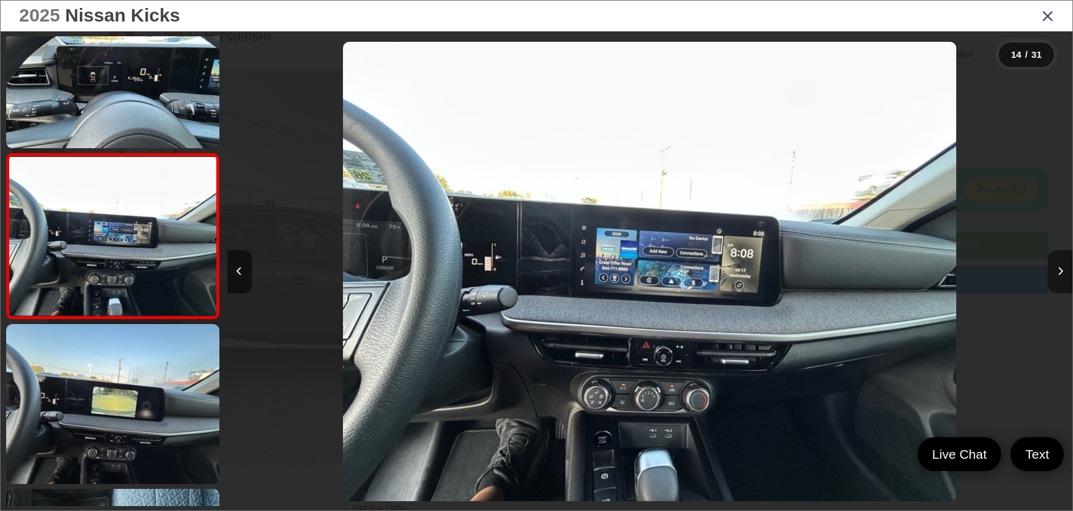
click at [1059, 267] on icon "Next image" at bounding box center [1061, 271] width 6 height 9
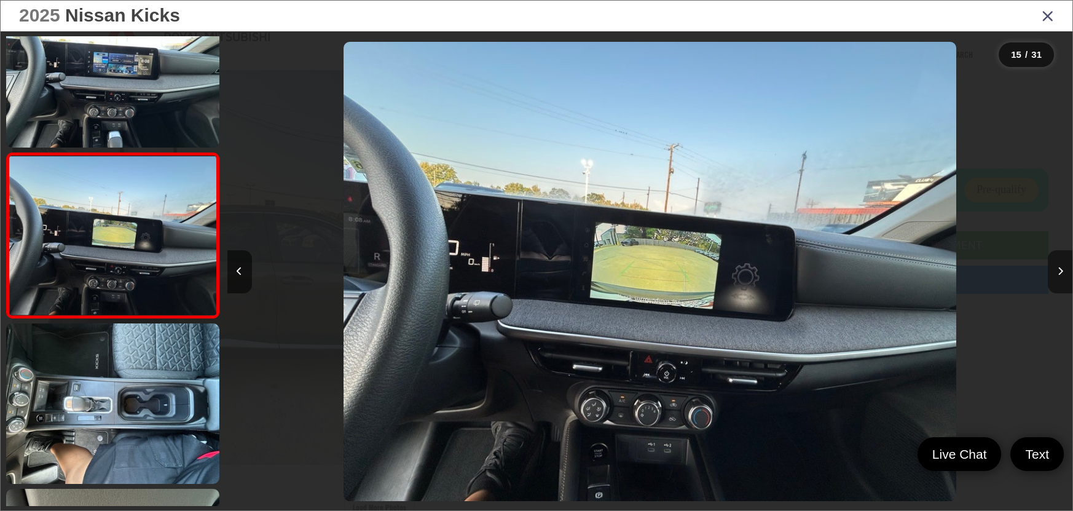
click at [1059, 267] on icon "Next image" at bounding box center [1061, 271] width 6 height 9
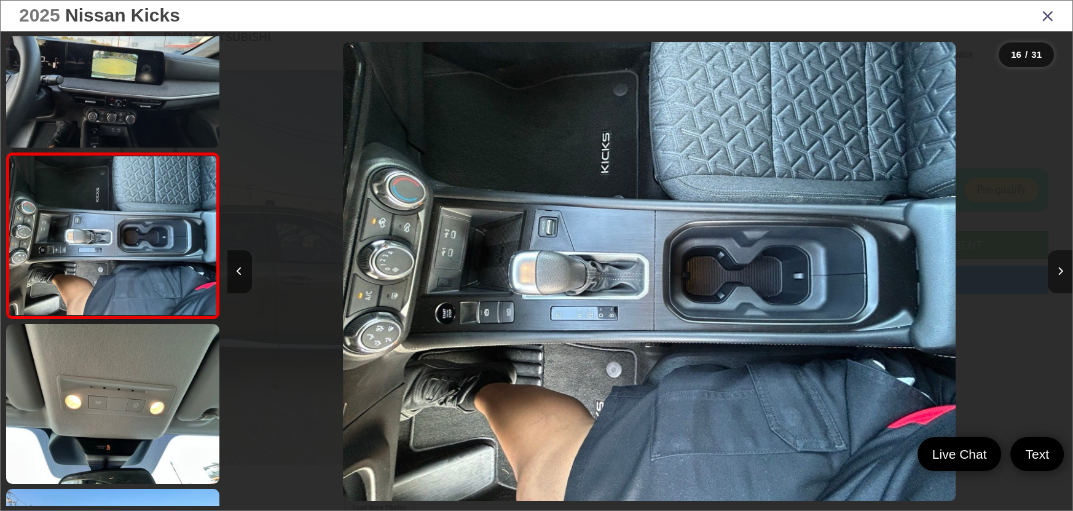
click at [1059, 267] on icon "Next image" at bounding box center [1061, 271] width 6 height 9
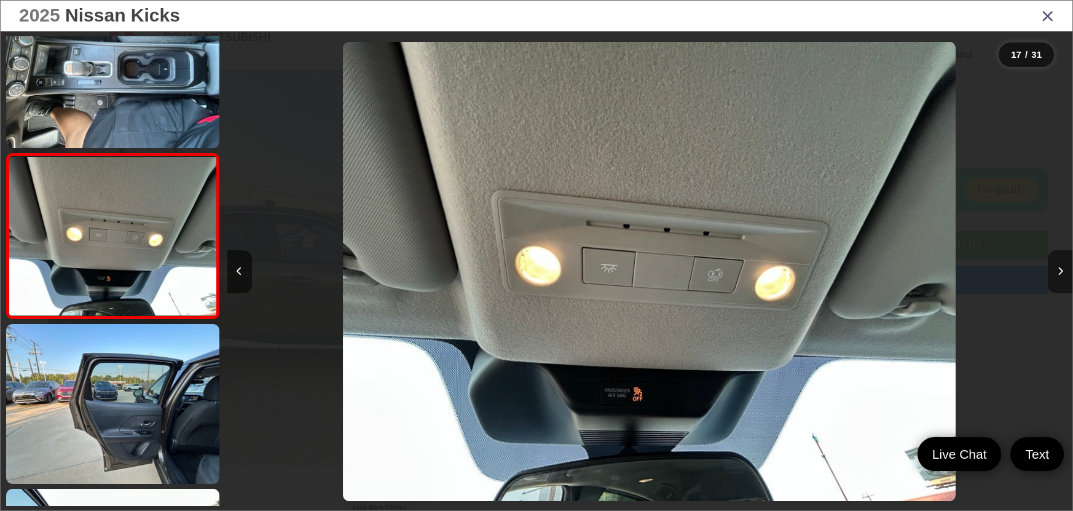
click at [1059, 267] on icon "Next image" at bounding box center [1061, 271] width 6 height 9
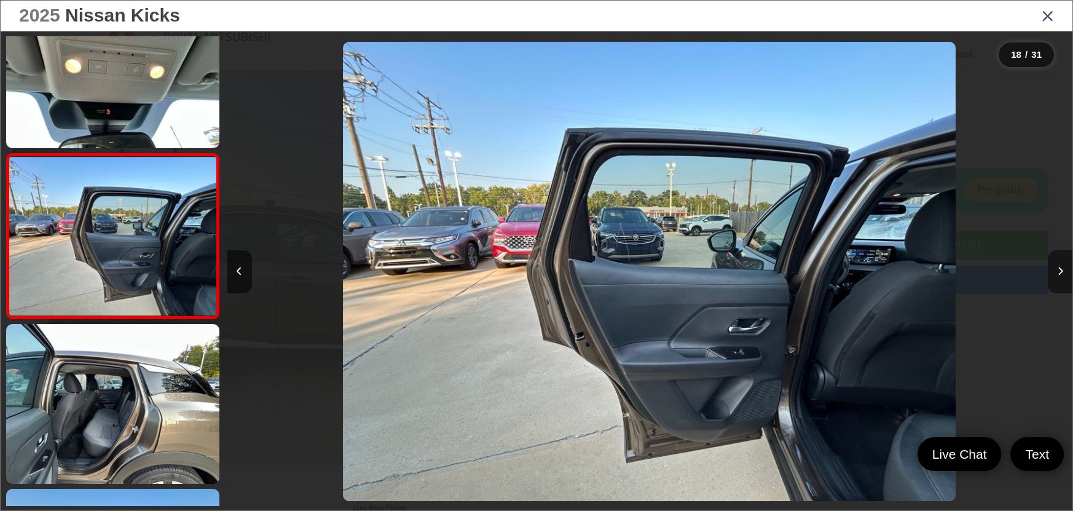
click at [1059, 267] on icon "Next image" at bounding box center [1061, 271] width 6 height 9
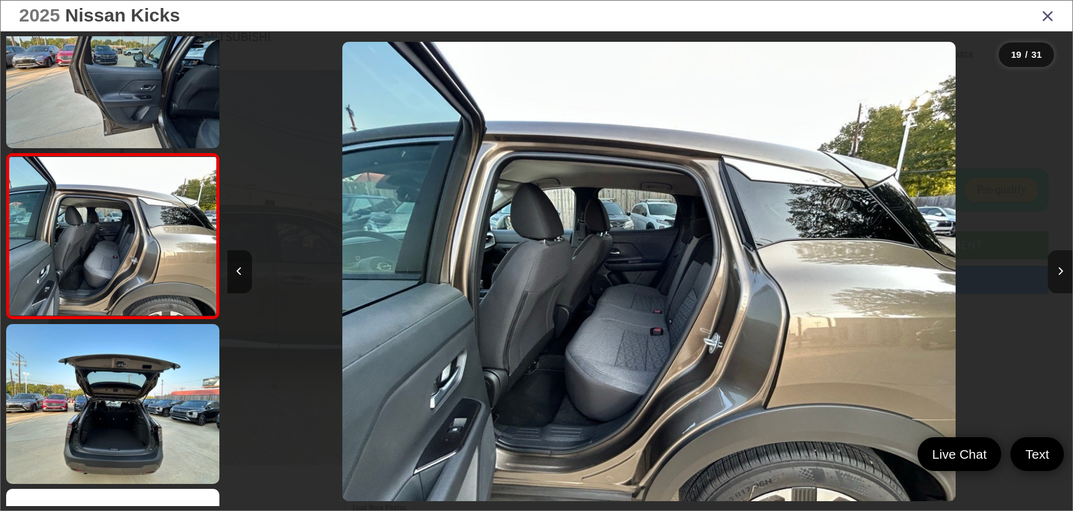
click at [1059, 267] on icon "Next image" at bounding box center [1061, 271] width 6 height 9
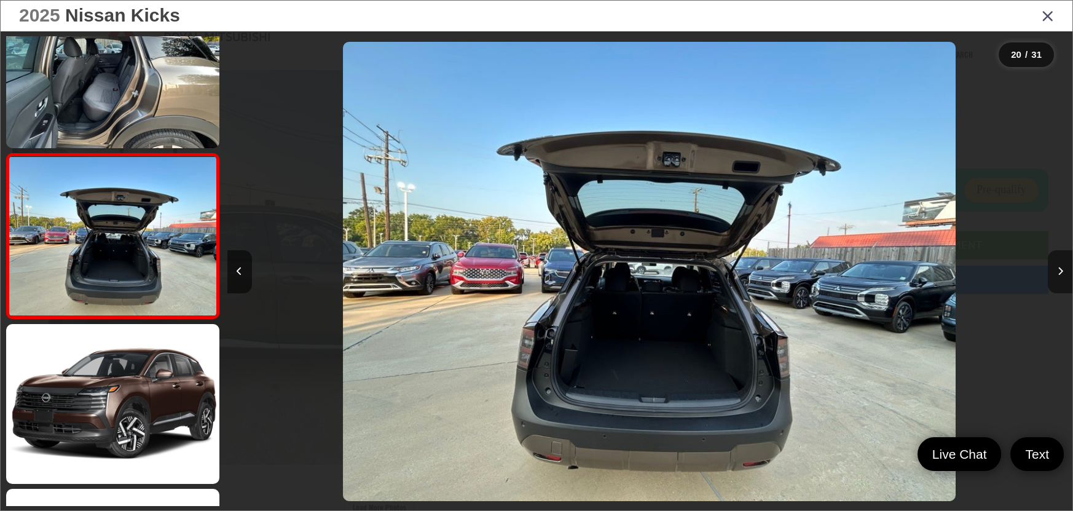
click at [1051, 273] on button "Next image" at bounding box center [1060, 271] width 25 height 43
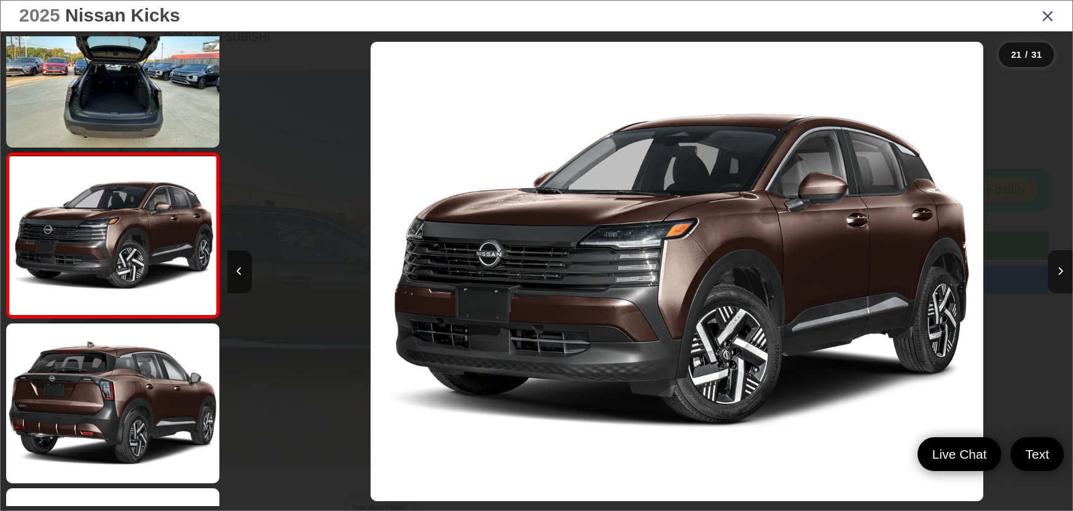
click at [1051, 273] on button "Next image" at bounding box center [1060, 271] width 25 height 43
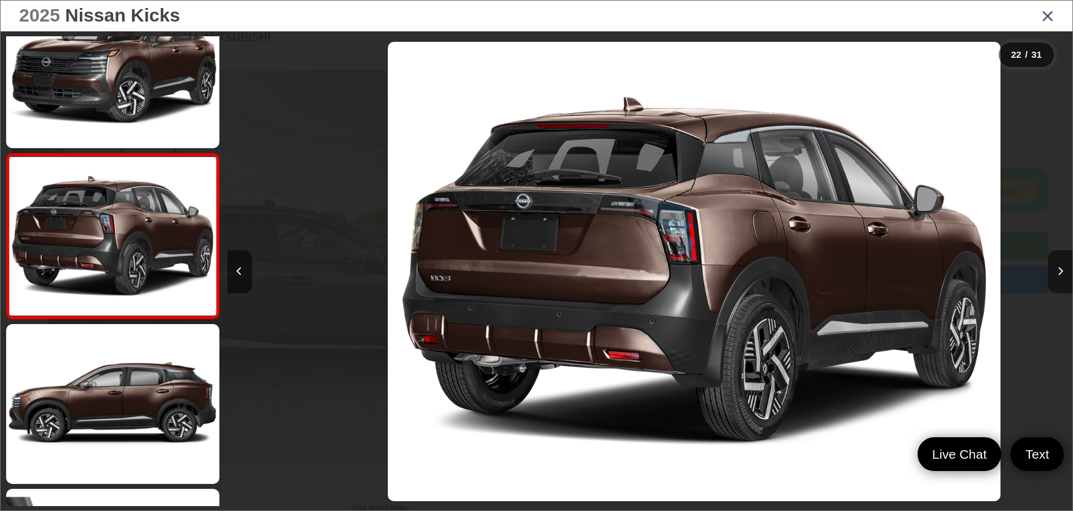
click at [1051, 273] on button "Next image" at bounding box center [1060, 271] width 25 height 43
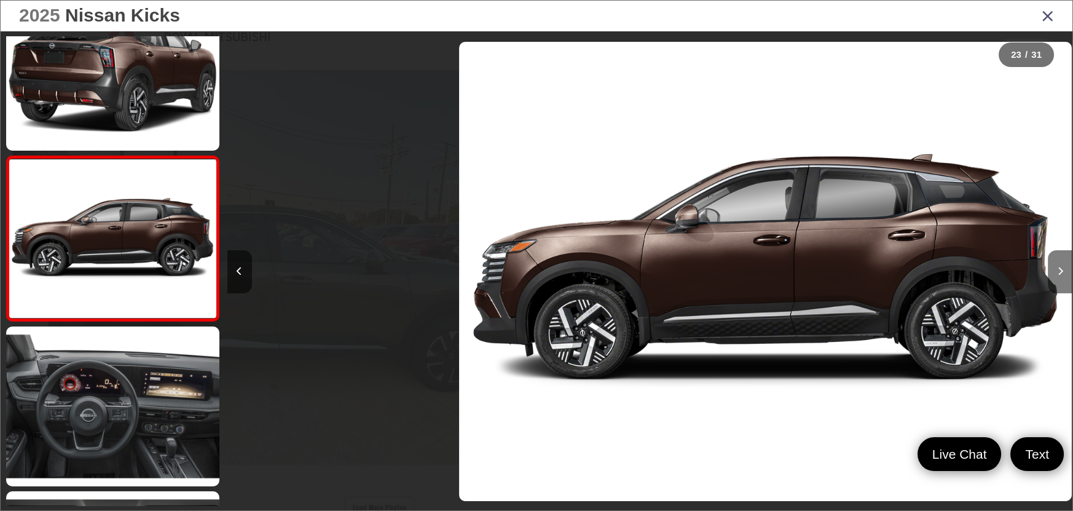
click at [1051, 273] on button "Next image" at bounding box center [1060, 271] width 25 height 43
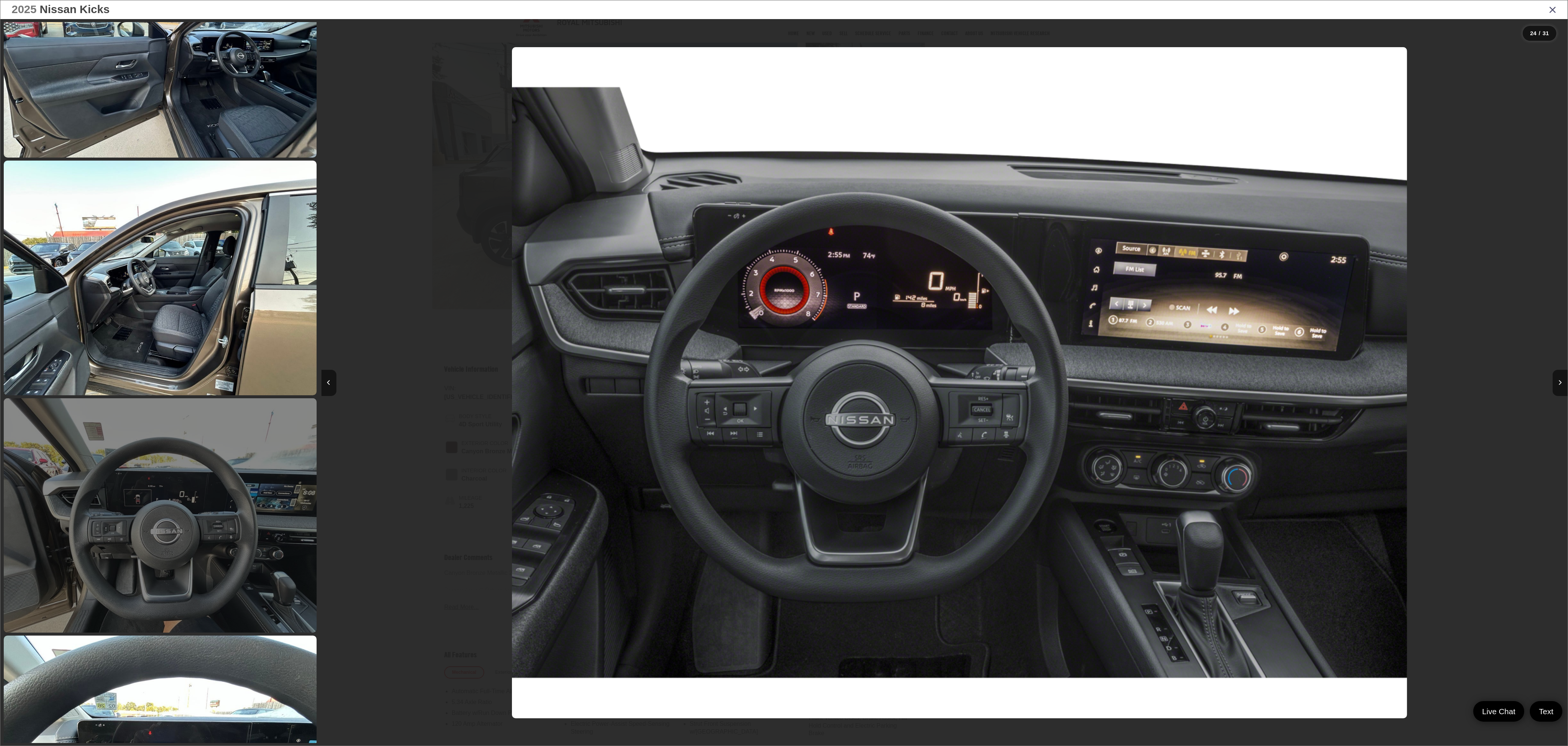
click at [195, 311] on link at bounding box center [160, 515] width 313 height 234
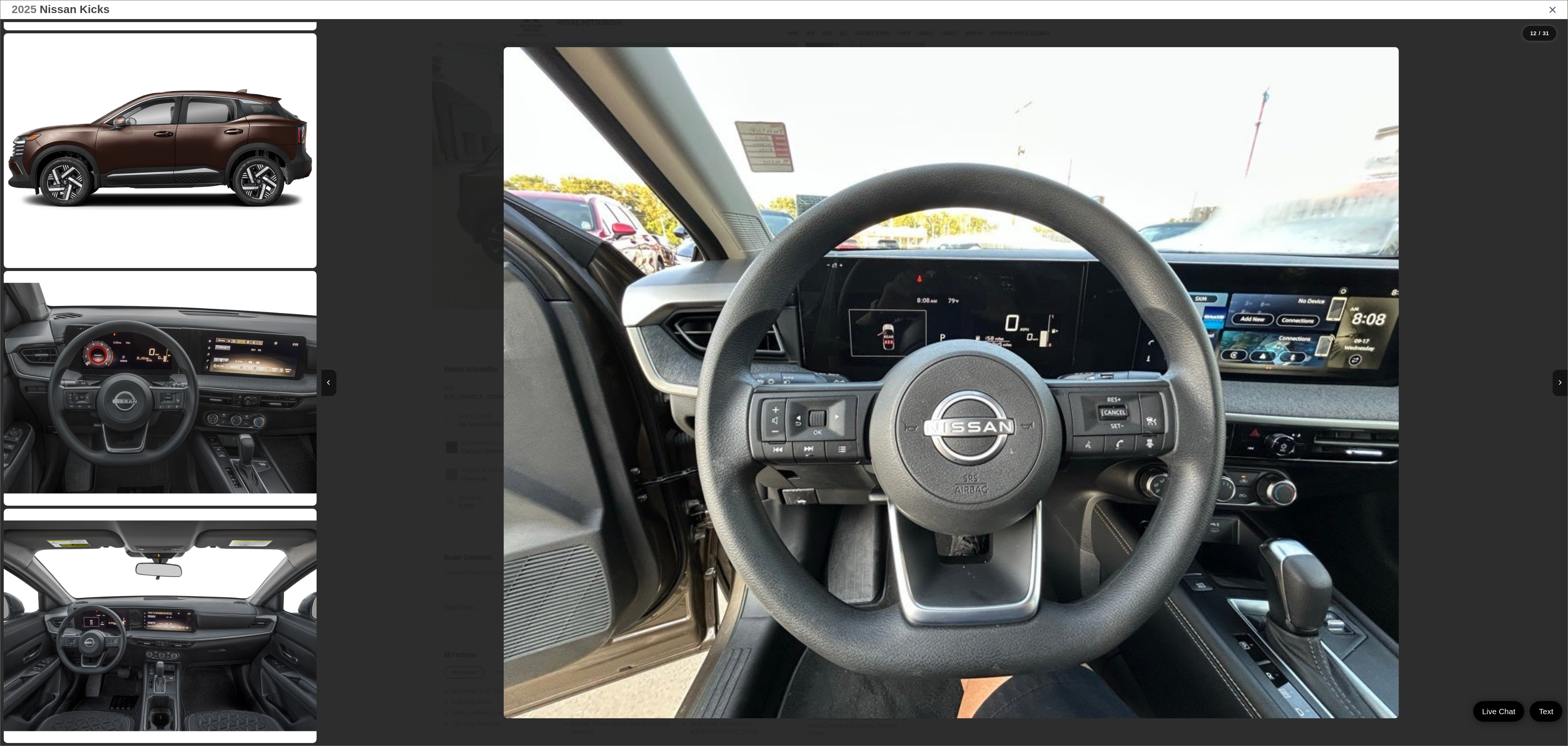
scroll to position [5224, 0]
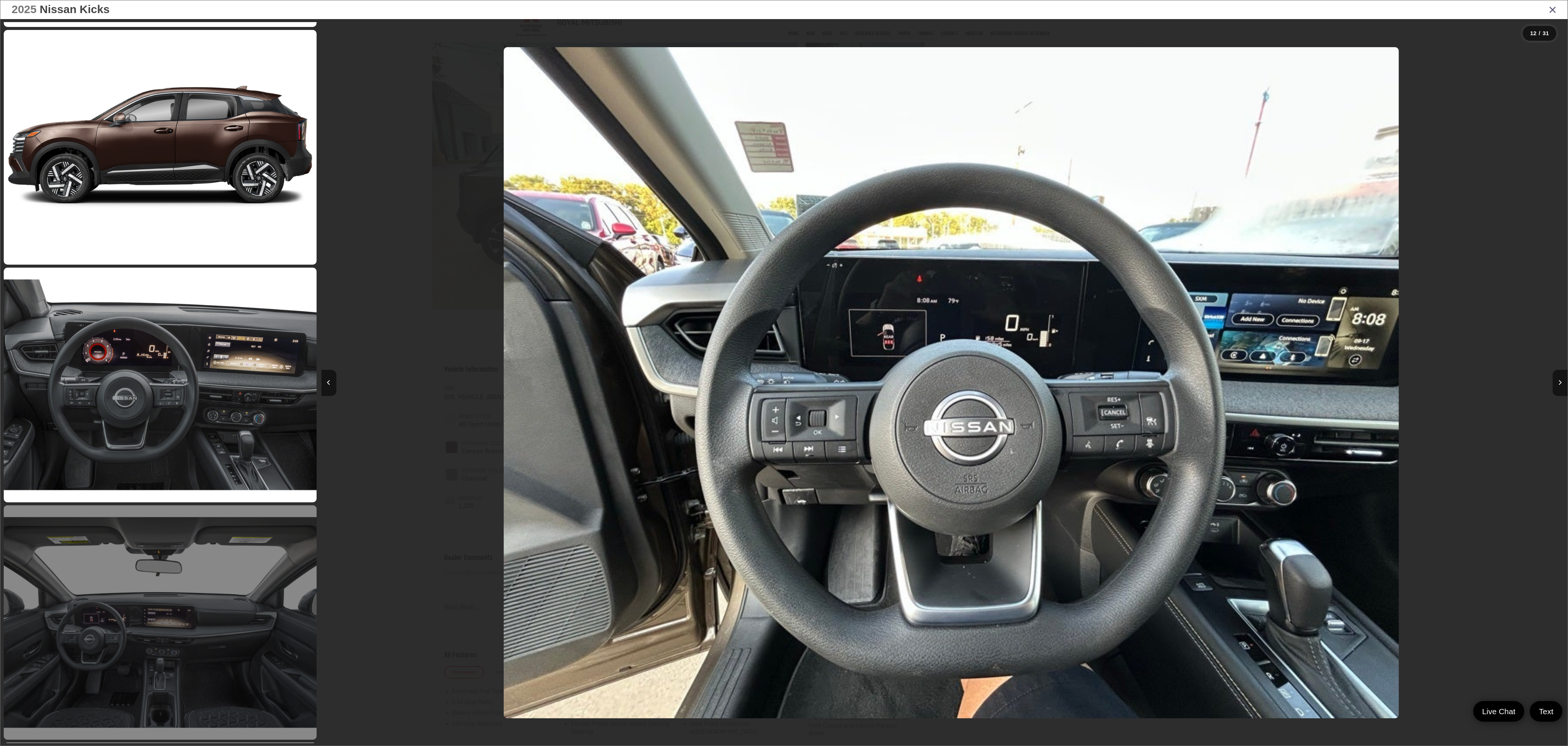
click at [200, 311] on link at bounding box center [160, 622] width 313 height 234
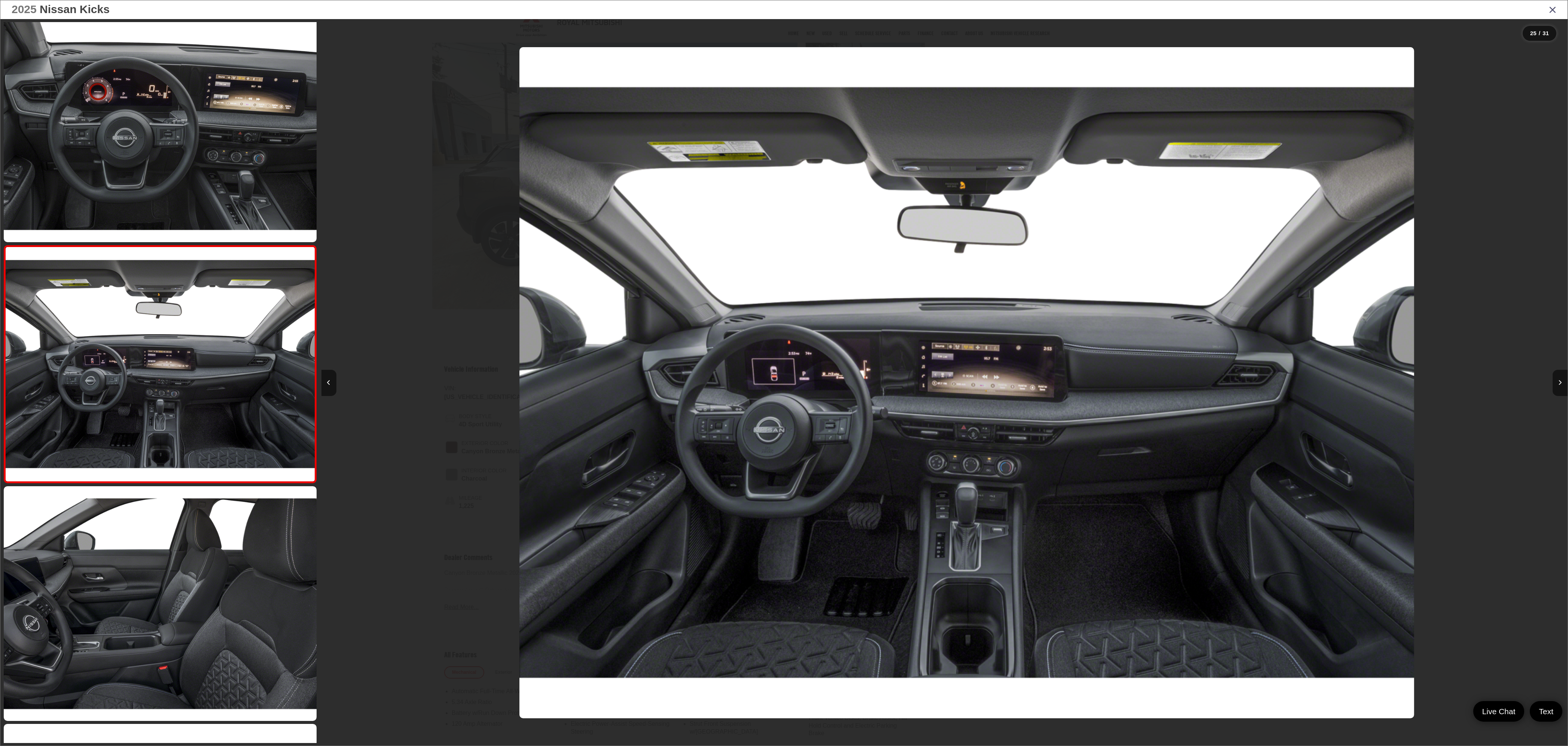
scroll to position [0, 29896]
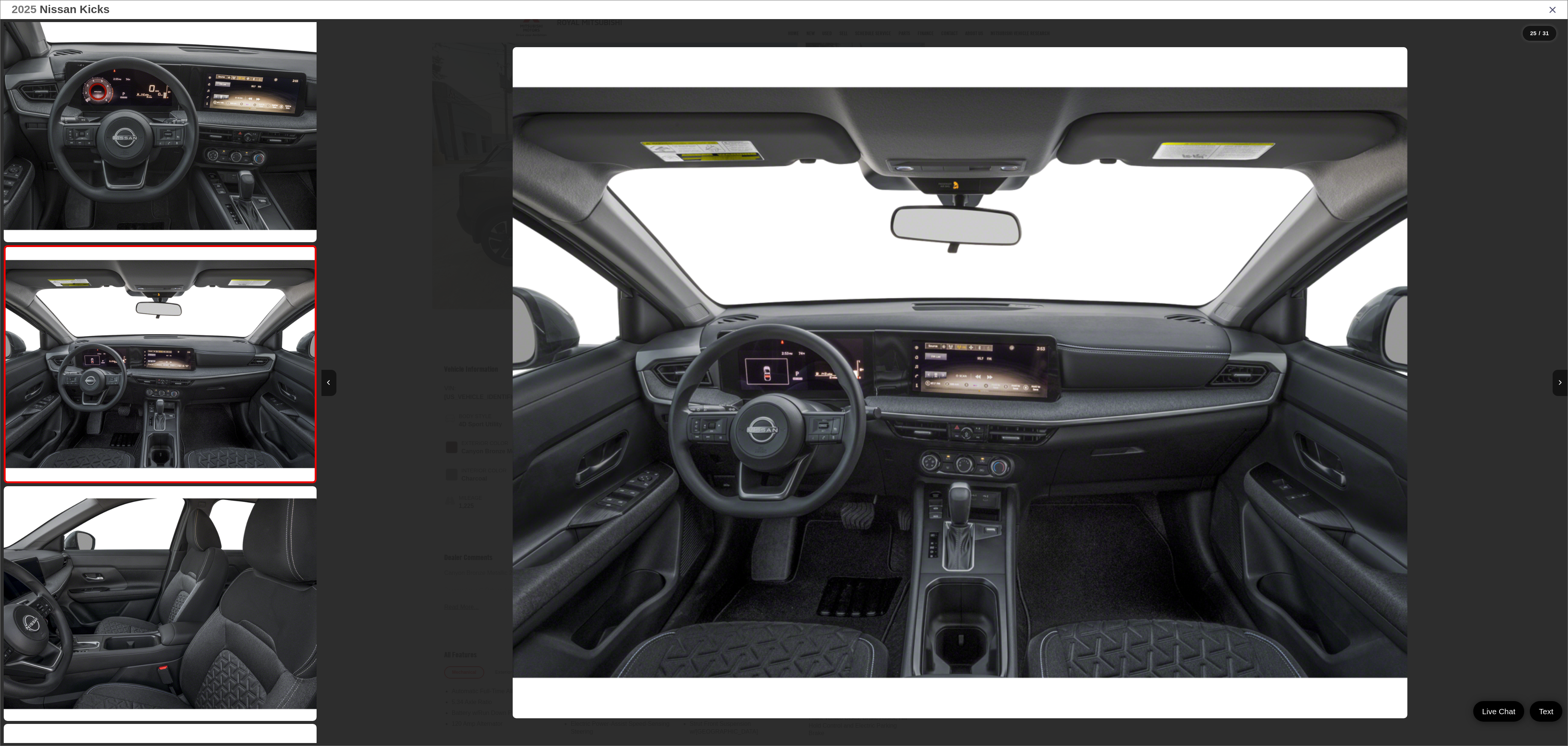
click at [653, 146] on div at bounding box center [1412, 382] width 312 height 728
click at [653, 236] on div at bounding box center [1412, 382] width 312 height 728
click at [653, 7] on icon "Close gallery" at bounding box center [1553, 9] width 7 height 10
